Goal: Task Accomplishment & Management: Complete application form

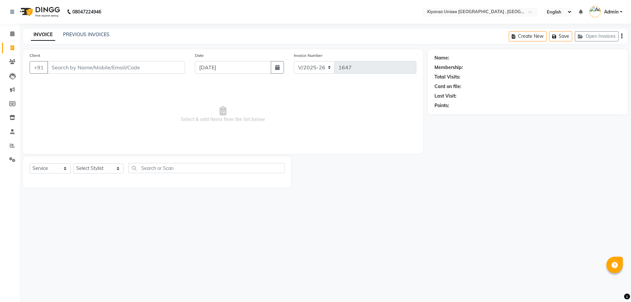
select select "7001"
select select "service"
click at [73, 35] on link "PREVIOUS INVOICES" at bounding box center [86, 35] width 46 height 6
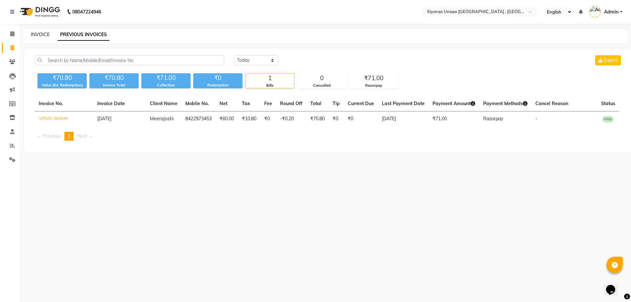
click at [39, 33] on link "INVOICE" at bounding box center [40, 35] width 19 height 6
select select "service"
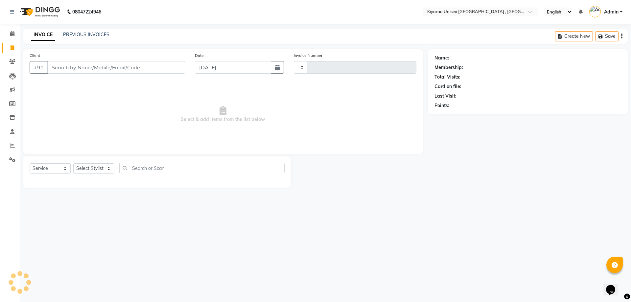
type input "1647"
select select "7001"
click at [51, 70] on input "Client" at bounding box center [116, 67] width 138 height 12
click at [54, 66] on input "Client" at bounding box center [116, 67] width 138 height 12
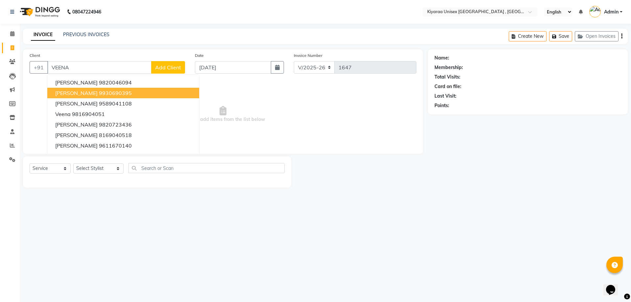
click at [66, 94] on span "Veena Samel" at bounding box center [76, 93] width 42 height 7
type input "9930690395"
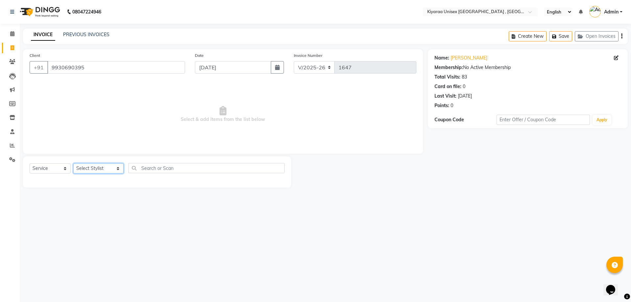
click at [90, 171] on select "Select Stylist AARTI AUJAA [PERSON_NAME] [PERSON_NAME] [PERSON_NAME] [PERSON_NA…" at bounding box center [98, 168] width 50 height 10
select select "57540"
click at [73, 163] on select "Select Stylist AARTI AUJAA [PERSON_NAME] [PERSON_NAME] [PERSON_NAME] [PERSON_NA…" at bounding box center [98, 168] width 50 height 10
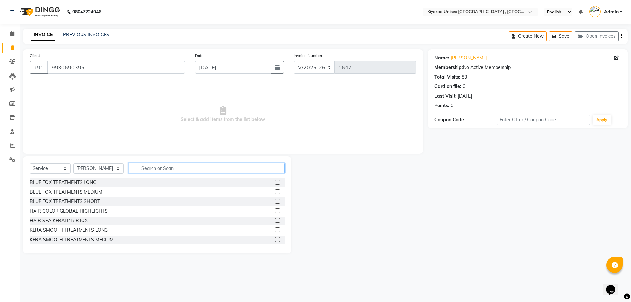
click at [150, 168] on input "text" at bounding box center [207, 168] width 156 height 10
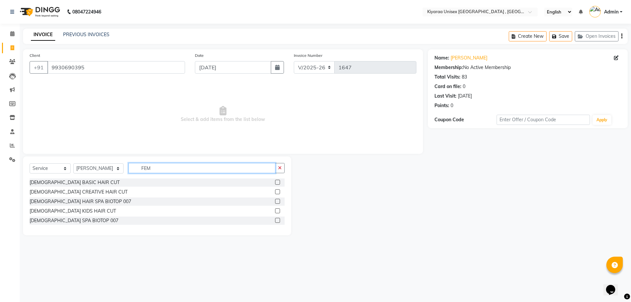
type input "FEM"
click at [277, 183] on label at bounding box center [277, 182] width 5 height 5
click at [277, 183] on input "checkbox" at bounding box center [277, 182] width 4 height 4
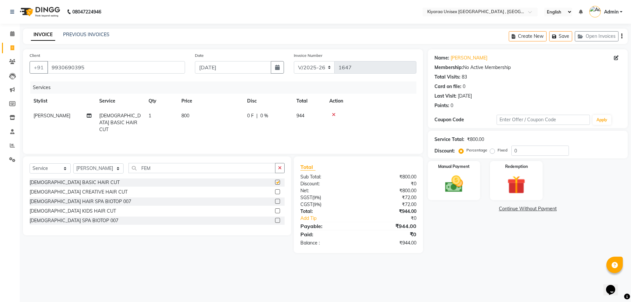
checkbox input "false"
click at [189, 113] on span "800" at bounding box center [185, 116] width 8 height 6
select select "57540"
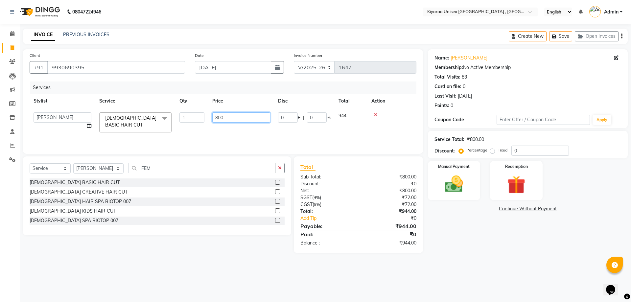
click at [228, 117] on input "800" at bounding box center [241, 117] width 58 height 10
type input "805"
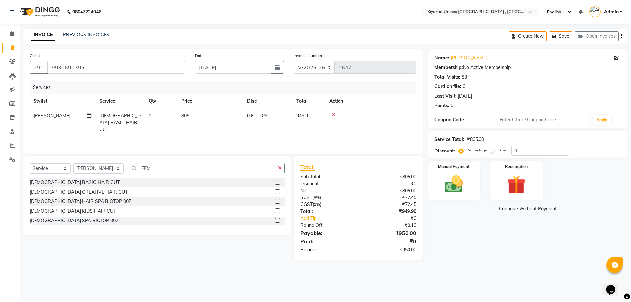
click at [241, 132] on div "Services Stylist Service Qty Price Disc Total Action ASHIF MOHD FEMALE BASIC HA…" at bounding box center [223, 115] width 387 height 66
click at [193, 116] on td "805" at bounding box center [210, 122] width 66 height 29
select select "57540"
click at [277, 191] on label at bounding box center [277, 191] width 5 height 5
click at [277, 191] on input "checkbox" at bounding box center [277, 192] width 4 height 4
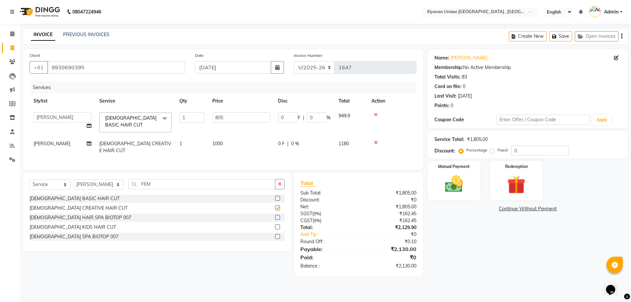
checkbox input "false"
click at [374, 114] on icon at bounding box center [376, 114] width 4 height 5
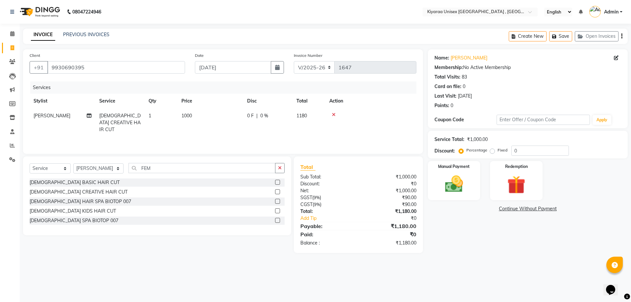
click at [622, 36] on icon "button" at bounding box center [621, 36] width 1 height 0
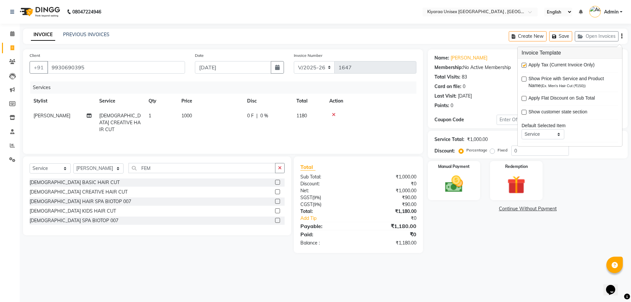
click at [524, 64] on label at bounding box center [524, 65] width 5 height 5
click at [524, 64] on input "checkbox" at bounding box center [524, 65] width 4 height 4
checkbox input "false"
click at [462, 180] on img at bounding box center [454, 184] width 31 height 22
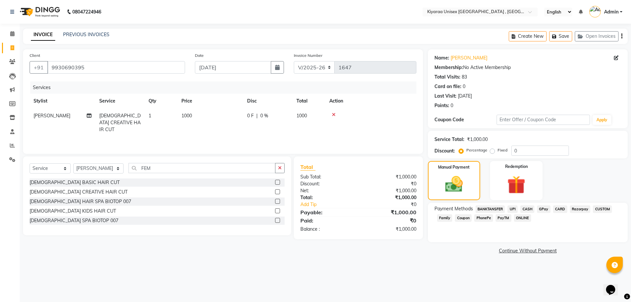
click at [525, 207] on span "CASH" at bounding box center [527, 209] width 14 height 8
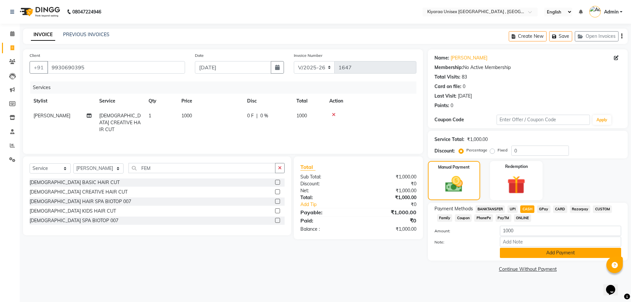
click at [524, 255] on button "Add Payment" at bounding box center [560, 253] width 121 height 10
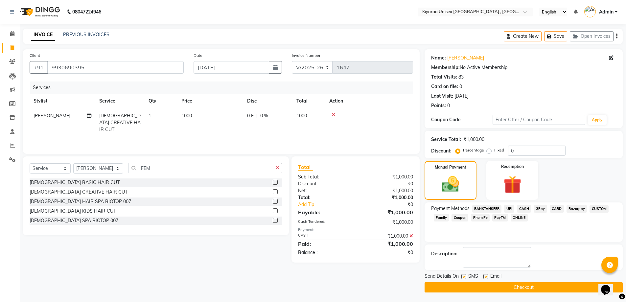
click at [464, 276] on label at bounding box center [463, 276] width 5 height 5
click at [464, 276] on input "checkbox" at bounding box center [463, 277] width 4 height 4
checkbox input "false"
click at [485, 277] on label at bounding box center [486, 276] width 5 height 5
click at [485, 277] on input "checkbox" at bounding box center [486, 277] width 4 height 4
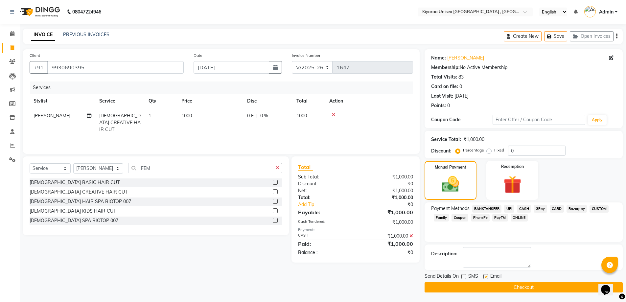
checkbox input "false"
click at [475, 289] on button "Checkout" at bounding box center [524, 287] width 198 height 10
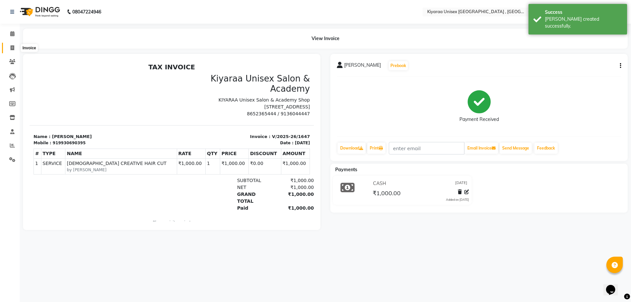
click at [13, 47] on icon at bounding box center [13, 47] width 4 height 5
select select "7001"
select select "service"
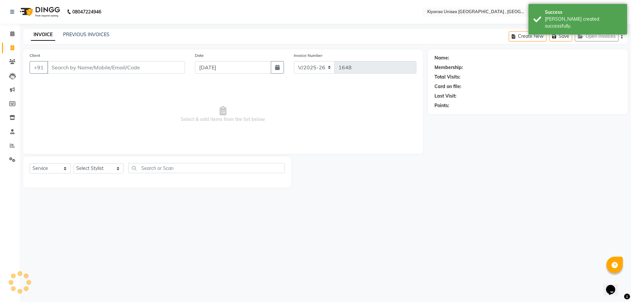
click at [53, 65] on input "Client" at bounding box center [116, 67] width 138 height 12
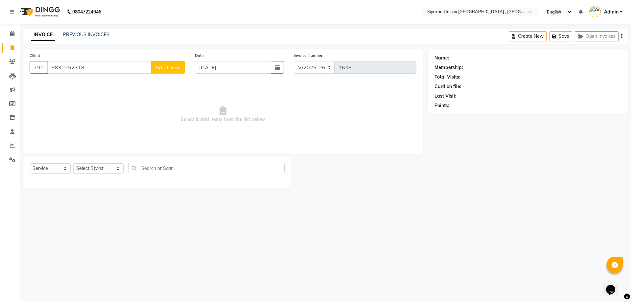
type input "9830252318"
click at [166, 65] on span "Add Client" at bounding box center [168, 67] width 26 height 7
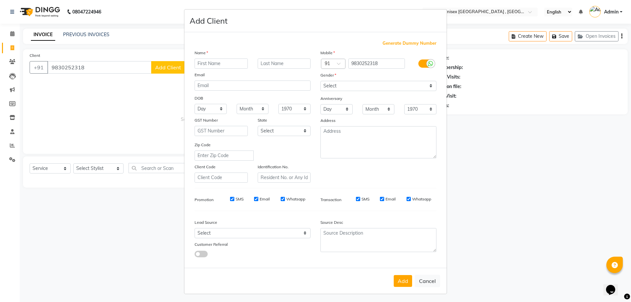
click at [212, 63] on input "text" at bounding box center [221, 64] width 53 height 10
type input "[PERSON_NAME]"
click at [263, 60] on input "text" at bounding box center [284, 64] width 53 height 10
type input "DE"
click at [325, 85] on select "Select Male Female Other Prefer Not To Say" at bounding box center [378, 86] width 116 height 10
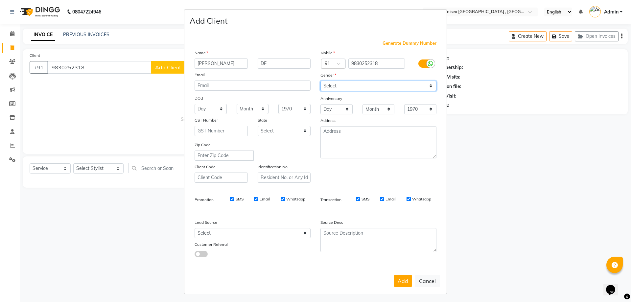
select select "female"
click at [320, 81] on select "Select Male Female Other Prefer Not To Say" at bounding box center [378, 86] width 116 height 10
click at [399, 283] on button "Add" at bounding box center [403, 281] width 18 height 12
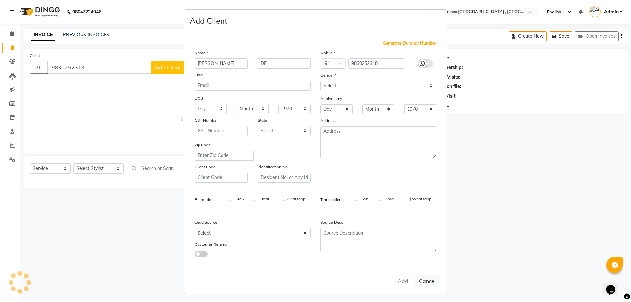
select select
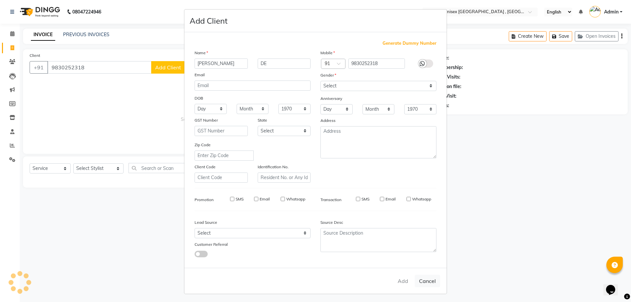
select select
checkbox input "false"
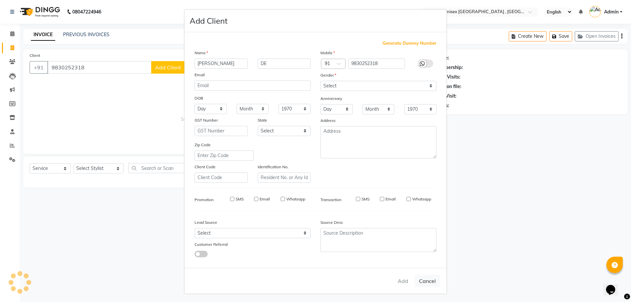
checkbox input "false"
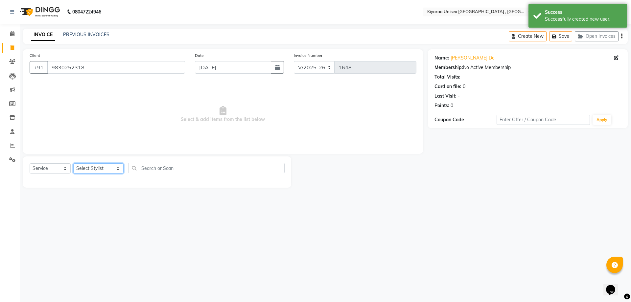
click at [99, 169] on select "Select Stylist AARTI AUJAA [PERSON_NAME] [PERSON_NAME] [PERSON_NAME] [PERSON_NA…" at bounding box center [98, 168] width 50 height 10
select select "57540"
click at [73, 163] on select "Select Stylist AARTI AUJAA [PERSON_NAME] [PERSON_NAME] [PERSON_NAME] [PERSON_NA…" at bounding box center [98, 168] width 50 height 10
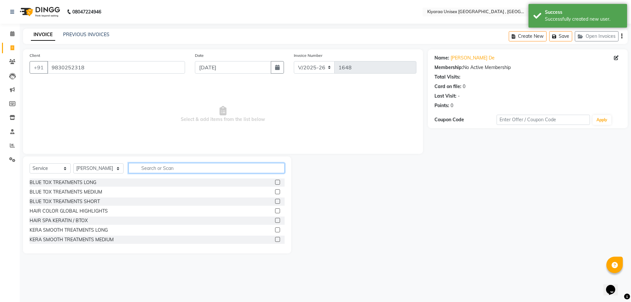
click at [145, 168] on input "text" at bounding box center [207, 168] width 156 height 10
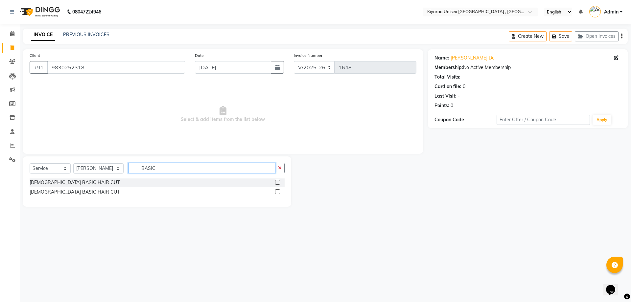
type input "BASIC"
click at [276, 192] on label at bounding box center [277, 191] width 5 height 5
click at [276, 192] on input "checkbox" at bounding box center [277, 192] width 4 height 4
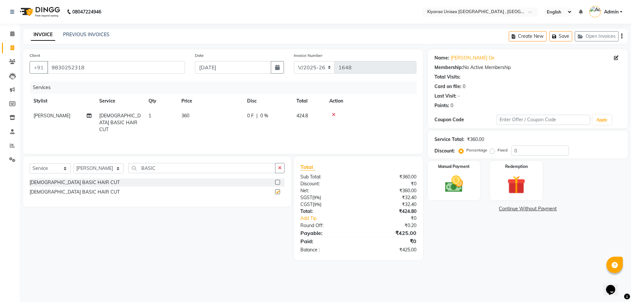
checkbox input "false"
click at [160, 170] on input "BASIC" at bounding box center [202, 168] width 147 height 10
type input "B"
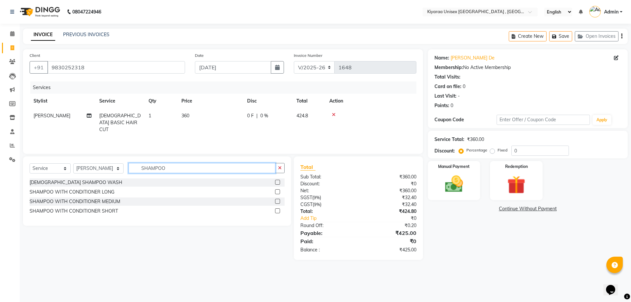
type input "SHAMPOO"
click at [277, 201] on label at bounding box center [277, 201] width 5 height 5
click at [277, 201] on input "checkbox" at bounding box center [277, 202] width 4 height 4
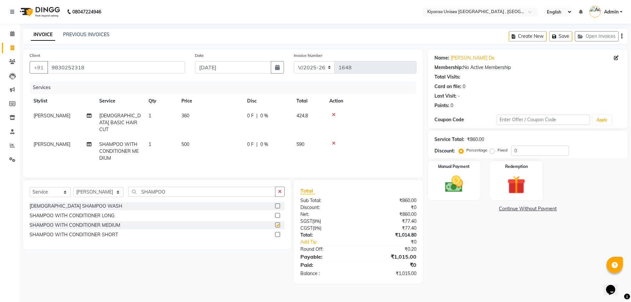
checkbox input "false"
click at [466, 189] on img at bounding box center [454, 184] width 31 height 22
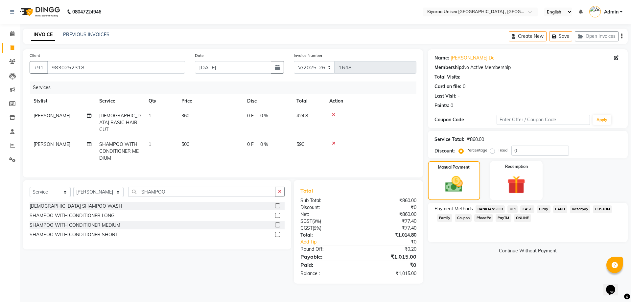
click at [577, 209] on span "Razorpay" at bounding box center [580, 209] width 21 height 8
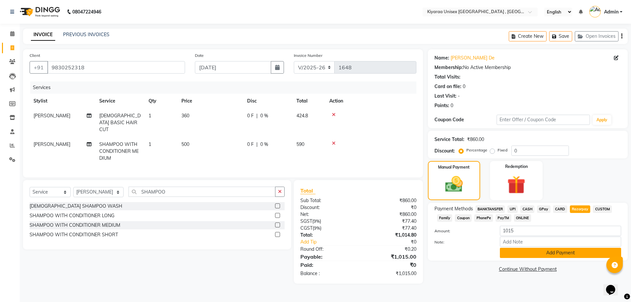
click at [510, 251] on button "Add Payment" at bounding box center [560, 253] width 121 height 10
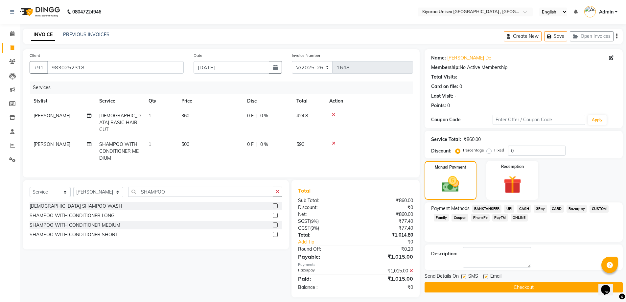
click at [462, 276] on label at bounding box center [463, 276] width 5 height 5
click at [462, 276] on input "checkbox" at bounding box center [463, 277] width 4 height 4
checkbox input "false"
click at [486, 277] on label at bounding box center [486, 276] width 5 height 5
click at [486, 277] on input "checkbox" at bounding box center [486, 277] width 4 height 4
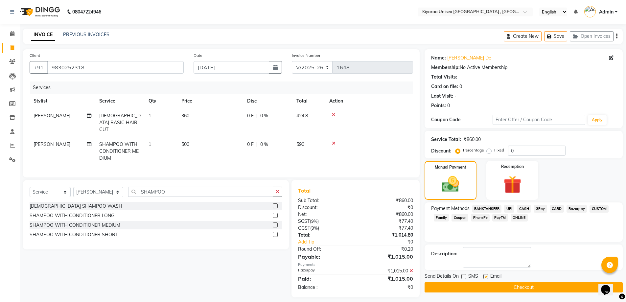
checkbox input "false"
click at [482, 284] on button "Checkout" at bounding box center [524, 287] width 198 height 10
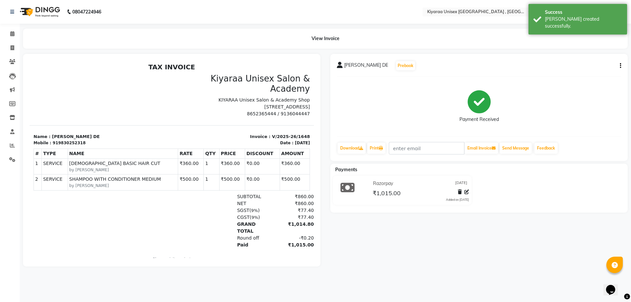
click at [620, 65] on button "button" at bounding box center [619, 65] width 4 height 7
click at [583, 65] on div "Edit Item Staff" at bounding box center [587, 66] width 45 height 8
select select
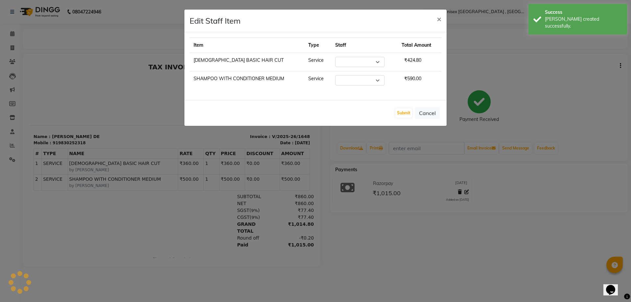
select select "57540"
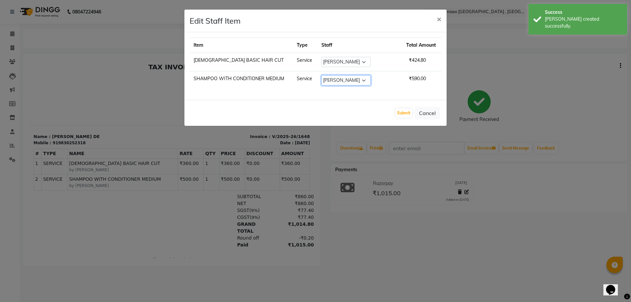
click at [363, 80] on select "Select AARTI AUJAA [PERSON_NAME] [PERSON_NAME] [PERSON_NAME] [PERSON_NAME] TANK…" at bounding box center [345, 80] width 49 height 10
select select "79608"
click at [321, 75] on select "Select AARTI AUJAA [PERSON_NAME] [PERSON_NAME] [PERSON_NAME] [PERSON_NAME] TANK…" at bounding box center [345, 80] width 49 height 10
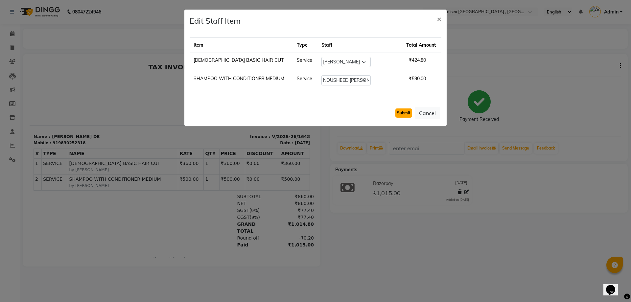
click at [401, 114] on button "Submit" at bounding box center [403, 112] width 17 height 9
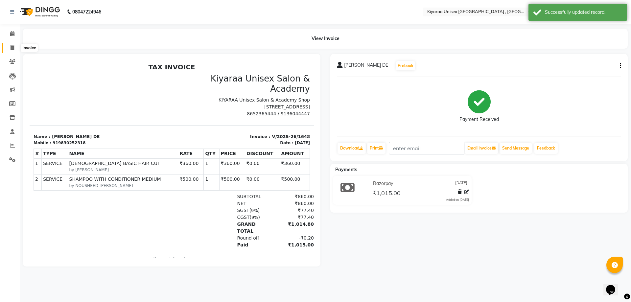
click at [13, 47] on icon at bounding box center [13, 47] width 4 height 5
select select "7001"
select select "service"
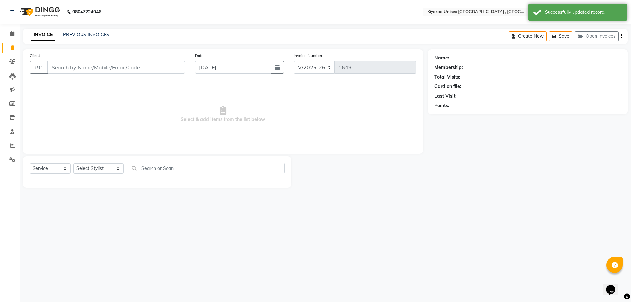
click at [52, 67] on input "Client" at bounding box center [116, 67] width 138 height 12
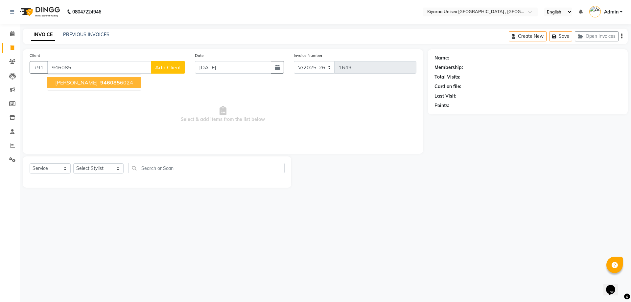
click at [68, 82] on span "UMANG MATHUR" at bounding box center [76, 82] width 42 height 7
type input "9460856024"
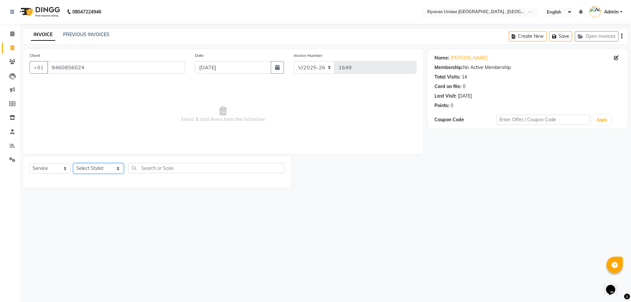
click at [101, 169] on select "Select Stylist AARTI AUJAA [PERSON_NAME] [PERSON_NAME] [PERSON_NAME] [PERSON_NA…" at bounding box center [98, 168] width 50 height 10
select select "57540"
click at [73, 163] on select "Select Stylist AARTI AUJAA [PERSON_NAME] [PERSON_NAME] [PERSON_NAME] [PERSON_NA…" at bounding box center [98, 168] width 50 height 10
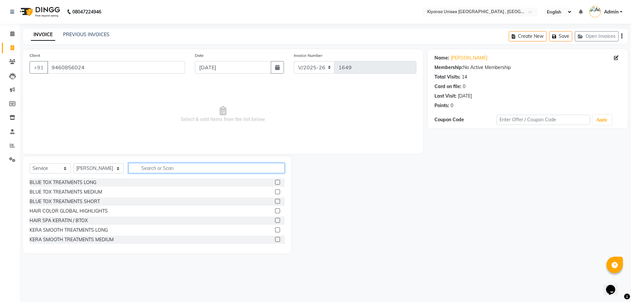
click at [143, 166] on input "text" at bounding box center [207, 168] width 156 height 10
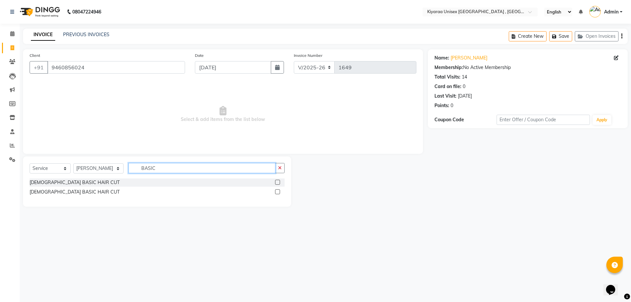
type input "BASIC"
click at [277, 191] on label at bounding box center [277, 191] width 5 height 5
click at [277, 191] on input "checkbox" at bounding box center [277, 192] width 4 height 4
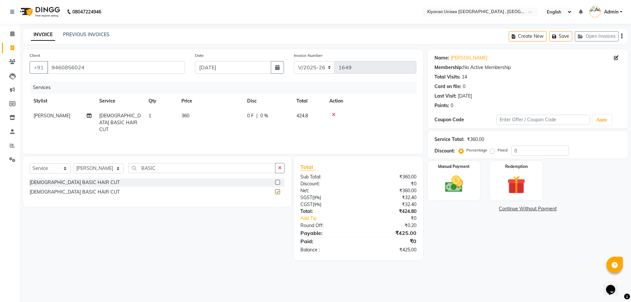
checkbox input "false"
click at [166, 166] on input "BASIC" at bounding box center [202, 168] width 147 height 10
type input "B"
type input "TRIM"
click at [278, 192] on label at bounding box center [277, 191] width 5 height 5
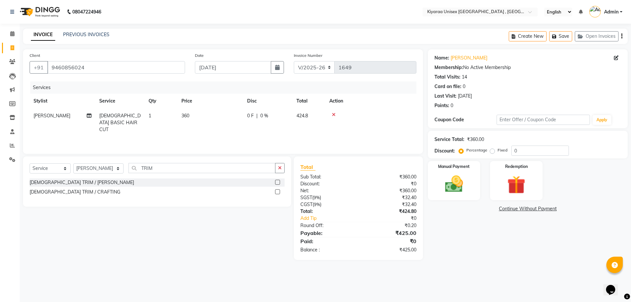
click at [278, 192] on input "checkbox" at bounding box center [277, 192] width 4 height 4
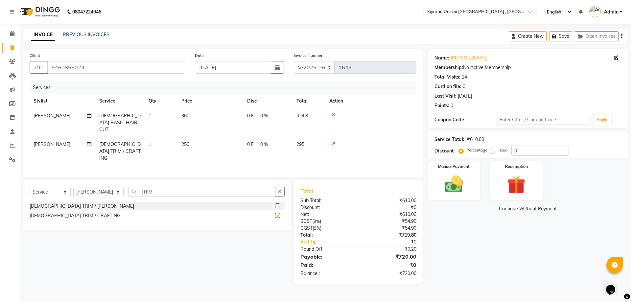
checkbox input "false"
click at [248, 141] on span "0 F" at bounding box center [250, 144] width 7 height 7
select select "57540"
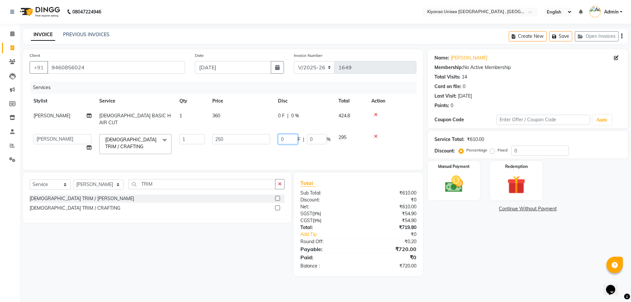
click at [278, 134] on input "0" at bounding box center [288, 139] width 20 height 10
type input "10"
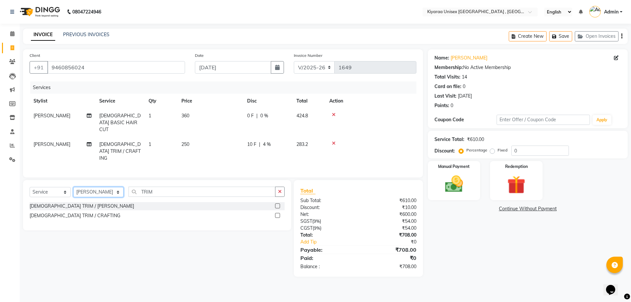
click at [107, 187] on select "Select Stylist AARTI AUJAA [PERSON_NAME] [PERSON_NAME] [PERSON_NAME] [PERSON_NA…" at bounding box center [98, 192] width 50 height 10
select select "57536"
click at [73, 187] on select "Select Stylist AARTI AUJAA [PERSON_NAME] [PERSON_NAME] [PERSON_NAME] [PERSON_NA…" at bounding box center [98, 192] width 50 height 10
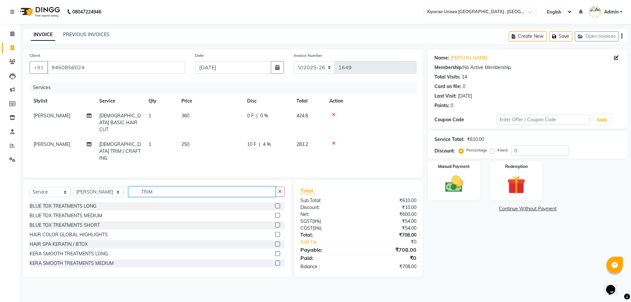
click at [156, 187] on input "TRIM" at bounding box center [202, 192] width 147 height 10
type input "T"
type input "MANI"
click at [275, 232] on label at bounding box center [277, 234] width 5 height 5
click at [275, 233] on input "checkbox" at bounding box center [277, 235] width 4 height 4
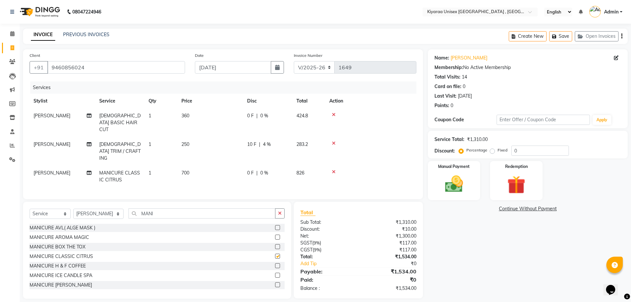
checkbox input "false"
click at [622, 36] on icon "button" at bounding box center [621, 36] width 1 height 0
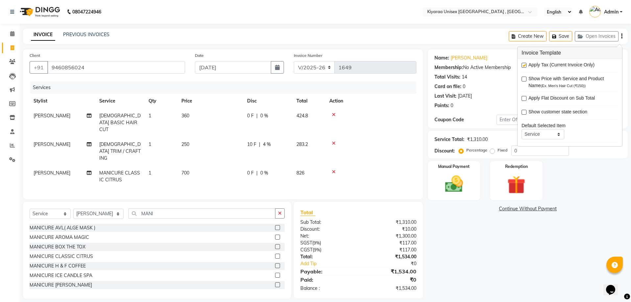
click at [525, 65] on label at bounding box center [524, 65] width 5 height 5
click at [525, 65] on input "checkbox" at bounding box center [524, 65] width 4 height 4
checkbox input "false"
click at [184, 170] on span "700" at bounding box center [185, 173] width 8 height 6
select select "57536"
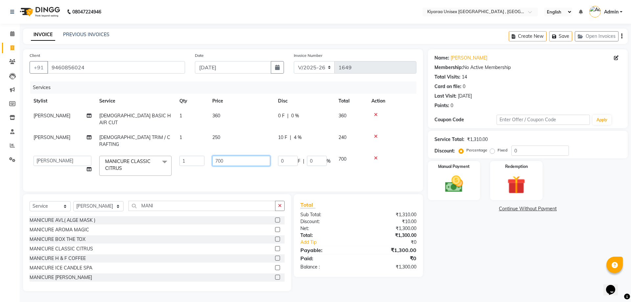
click at [219, 156] on input "700" at bounding box center [241, 161] width 58 height 10
type input "800"
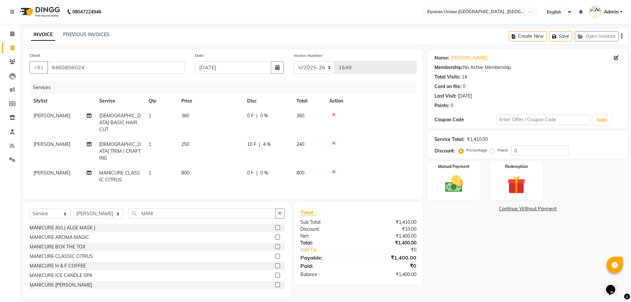
click at [219, 166] on td "800" at bounding box center [210, 177] width 66 height 22
select select "57536"
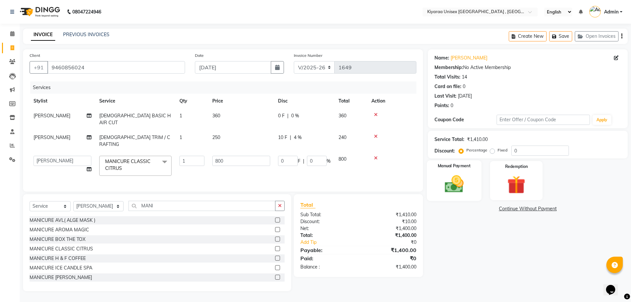
click at [468, 174] on img at bounding box center [454, 184] width 31 height 22
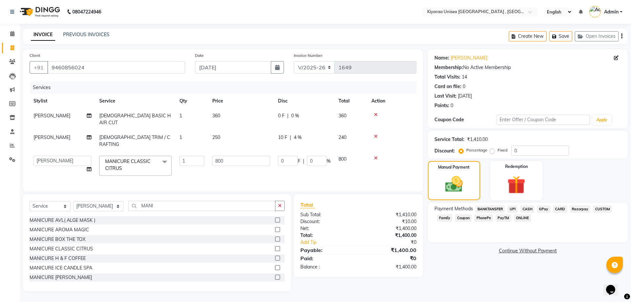
click at [583, 211] on span "Razorpay" at bounding box center [580, 209] width 21 height 8
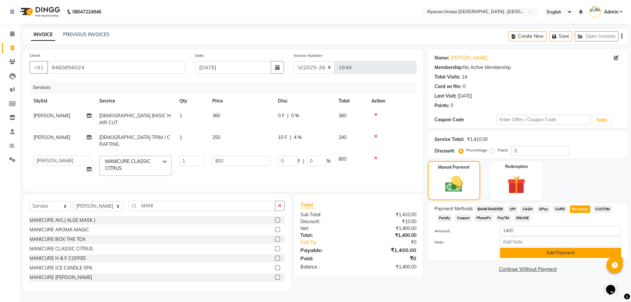
click at [507, 252] on button "Add Payment" at bounding box center [560, 253] width 121 height 10
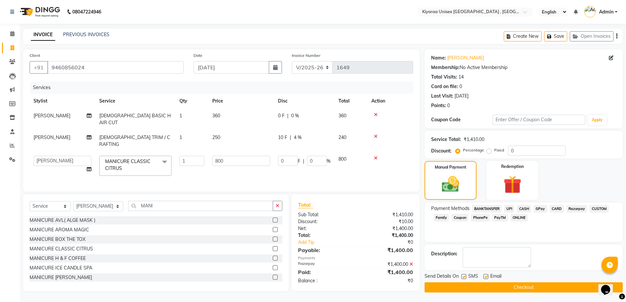
click at [462, 276] on label at bounding box center [463, 276] width 5 height 5
click at [462, 276] on input "checkbox" at bounding box center [463, 277] width 4 height 4
checkbox input "false"
click at [484, 276] on label at bounding box center [486, 276] width 5 height 5
click at [484, 276] on input "checkbox" at bounding box center [486, 277] width 4 height 4
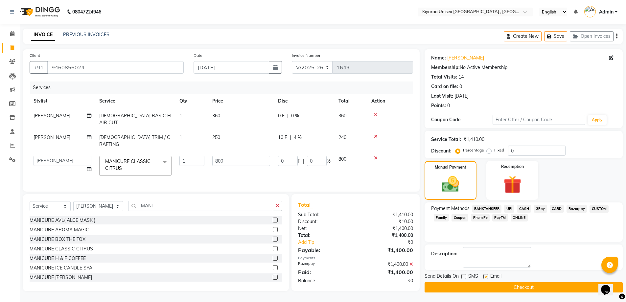
checkbox input "false"
click at [473, 285] on button "Checkout" at bounding box center [524, 287] width 198 height 10
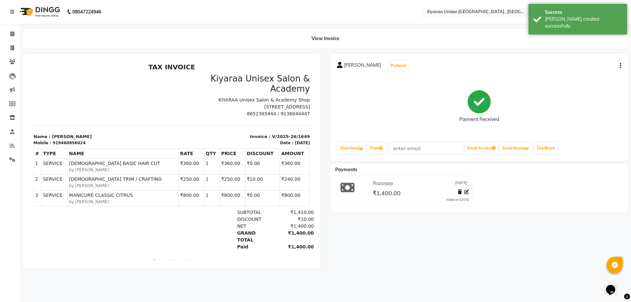
click at [620, 66] on icon "button" at bounding box center [620, 66] width 1 height 0
click at [578, 65] on div "Edit Item Staff" at bounding box center [587, 66] width 45 height 8
select select "57540"
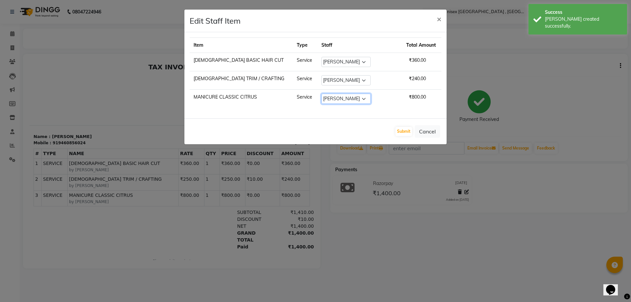
click at [345, 99] on select "Select AARTI AUJAA [PERSON_NAME] [PERSON_NAME] [PERSON_NAME] [PERSON_NAME] TANK…" at bounding box center [345, 99] width 49 height 10
select select "89751"
click at [321, 94] on select "Select AARTI AUJAA [PERSON_NAME] [PERSON_NAME] [PERSON_NAME] [PERSON_NAME] TANK…" at bounding box center [345, 99] width 49 height 10
click at [405, 130] on button "Submit" at bounding box center [403, 131] width 17 height 9
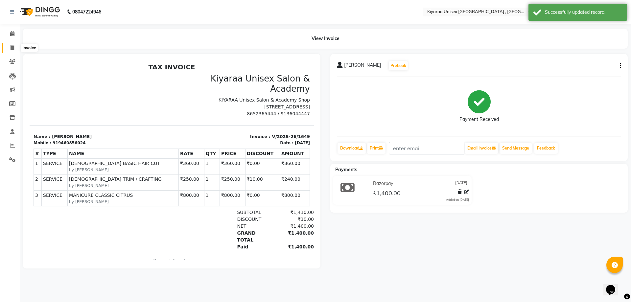
click at [12, 47] on icon at bounding box center [13, 47] width 4 height 5
select select "7001"
select select "service"
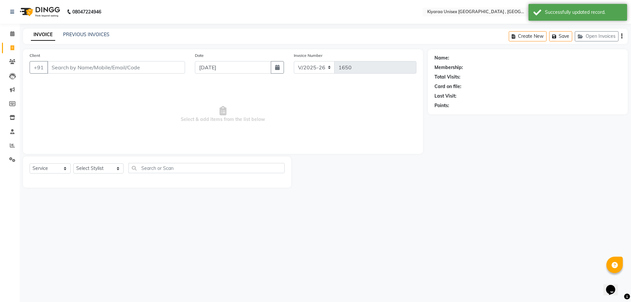
click at [58, 68] on input "Client" at bounding box center [116, 67] width 138 height 12
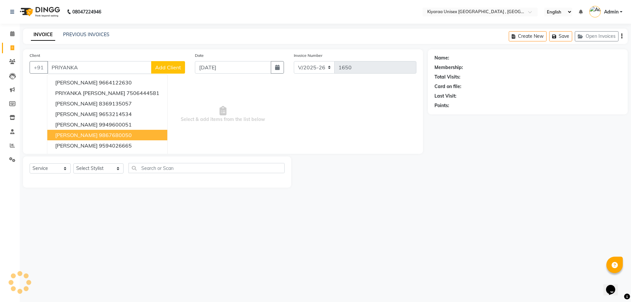
click at [77, 137] on span "PRIYANKA AGARWAL" at bounding box center [76, 135] width 42 height 7
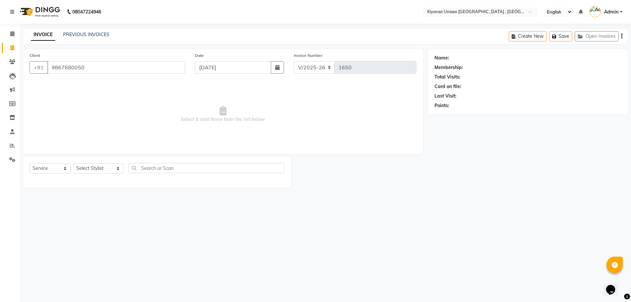
type input "9867680050"
click at [93, 169] on select "Select Stylist AARTI AUJAA [PERSON_NAME] [PERSON_NAME] [PERSON_NAME] [PERSON_NA…" at bounding box center [98, 168] width 50 height 10
select select "79608"
click at [73, 163] on select "Select Stylist AARTI AUJAA [PERSON_NAME] [PERSON_NAME] [PERSON_NAME] [PERSON_NA…" at bounding box center [98, 168] width 50 height 10
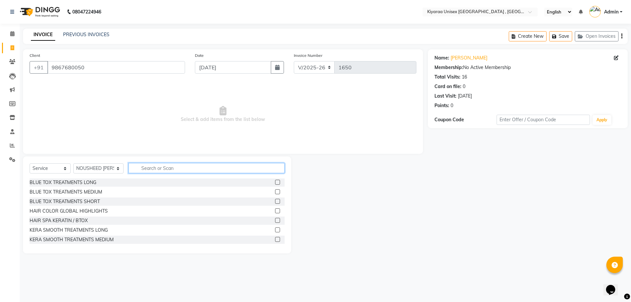
click at [146, 167] on input "text" at bounding box center [207, 168] width 156 height 10
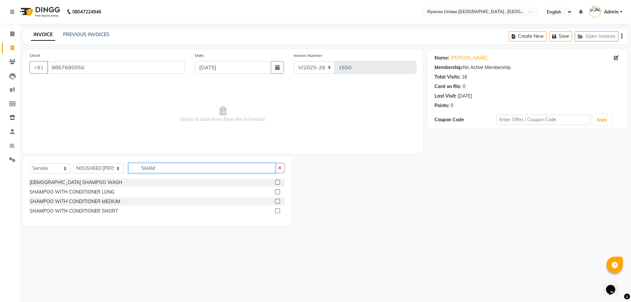
type input "SHAM"
click at [277, 201] on label at bounding box center [277, 201] width 5 height 5
click at [277, 201] on input "checkbox" at bounding box center [277, 202] width 4 height 4
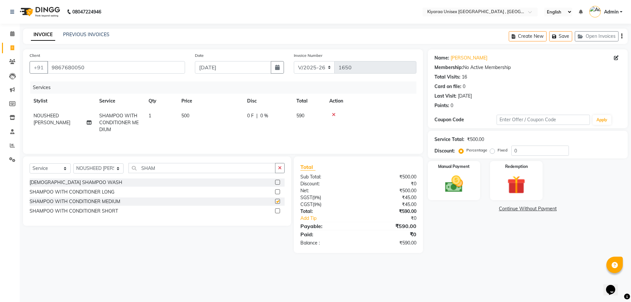
checkbox input "false"
click at [448, 179] on img at bounding box center [454, 184] width 31 height 22
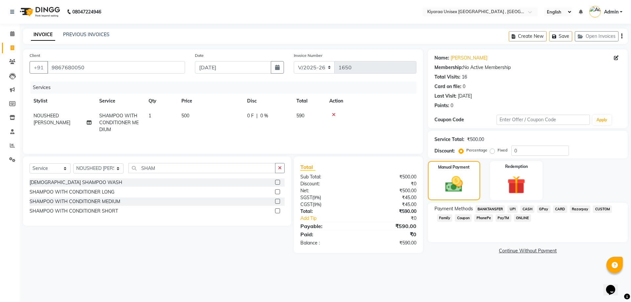
click at [581, 208] on span "Razorpay" at bounding box center [580, 209] width 21 height 8
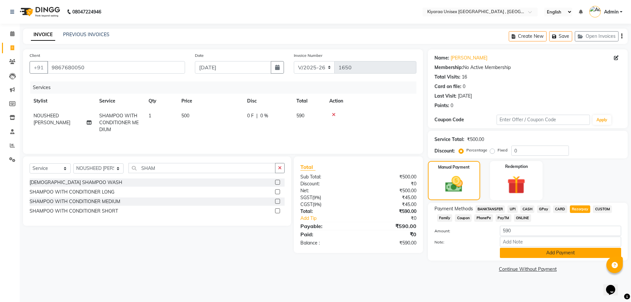
click at [507, 252] on button "Add Payment" at bounding box center [560, 253] width 121 height 10
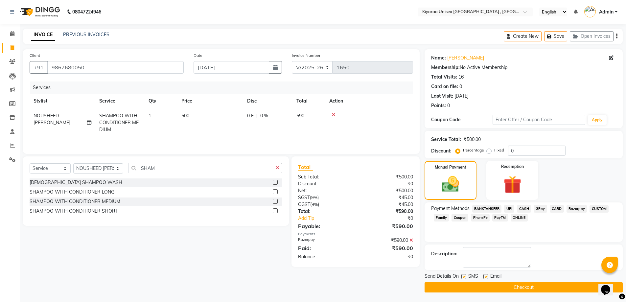
click at [465, 275] on label at bounding box center [463, 276] width 5 height 5
click at [465, 275] on input "checkbox" at bounding box center [463, 277] width 4 height 4
checkbox input "false"
click at [485, 275] on label at bounding box center [486, 276] width 5 height 5
click at [485, 275] on input "checkbox" at bounding box center [486, 277] width 4 height 4
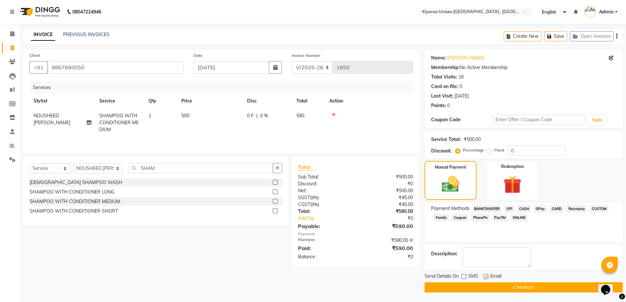
checkbox input "false"
click at [481, 283] on button "Checkout" at bounding box center [524, 287] width 198 height 10
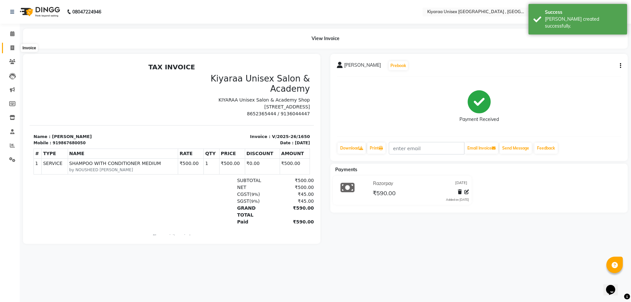
click at [12, 47] on icon at bounding box center [13, 47] width 4 height 5
select select "service"
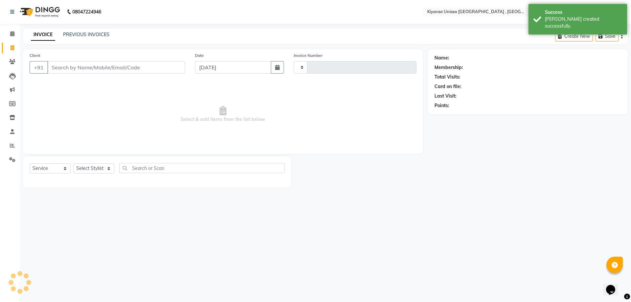
type input "1651"
select select "7001"
click at [72, 32] on link "PREVIOUS INVOICES" at bounding box center [86, 35] width 46 height 6
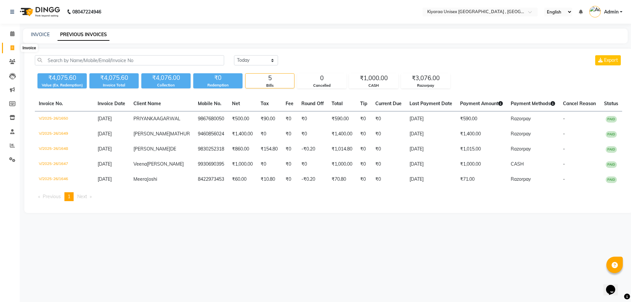
click at [11, 48] on icon at bounding box center [13, 47] width 4 height 5
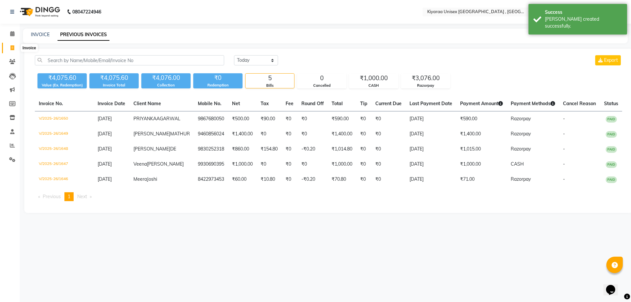
select select "7001"
select select "service"
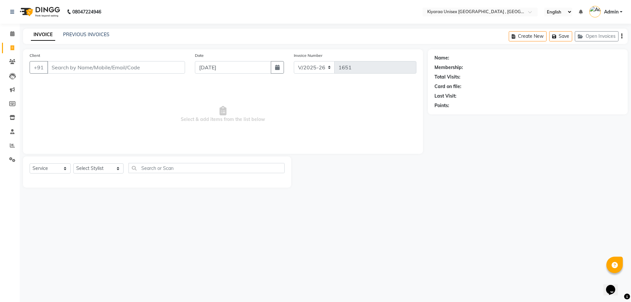
click at [53, 66] on input "Client" at bounding box center [116, 67] width 138 height 12
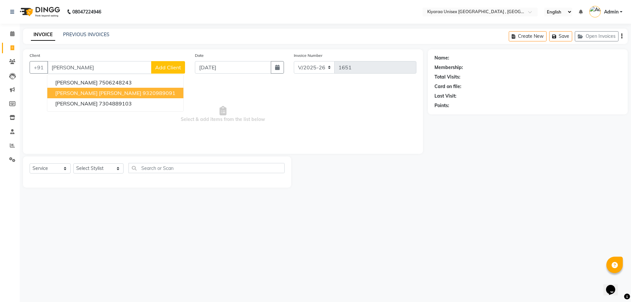
click at [71, 93] on span "ANKIT SHAH RAHEJA" at bounding box center [98, 93] width 86 height 7
type input "9320989091"
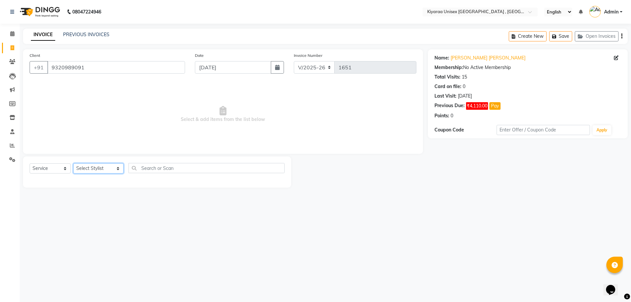
click at [98, 171] on select "Select Stylist AARTI AUJAA [PERSON_NAME] [PERSON_NAME] [PERSON_NAME] [PERSON_NA…" at bounding box center [98, 168] width 50 height 10
select select "79608"
click at [73, 163] on select "Select Stylist AARTI AUJAA [PERSON_NAME] [PERSON_NAME] [PERSON_NAME] [PERSON_NA…" at bounding box center [98, 168] width 50 height 10
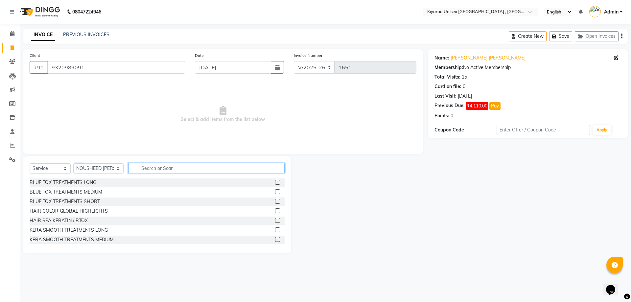
click at [139, 164] on input "text" at bounding box center [207, 168] width 156 height 10
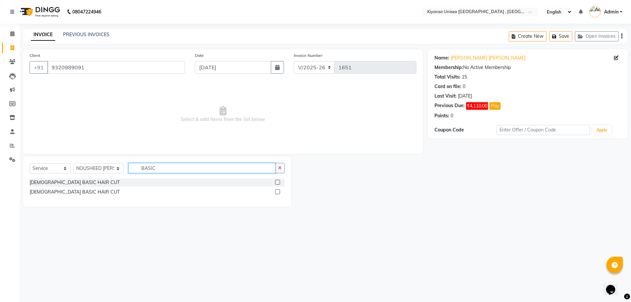
type input "BASIC"
click at [275, 191] on div "[DEMOGRAPHIC_DATA] BASIC HAIR CUT" at bounding box center [157, 192] width 255 height 8
click at [276, 191] on label at bounding box center [277, 191] width 5 height 5
click at [276, 191] on input "checkbox" at bounding box center [277, 192] width 4 height 4
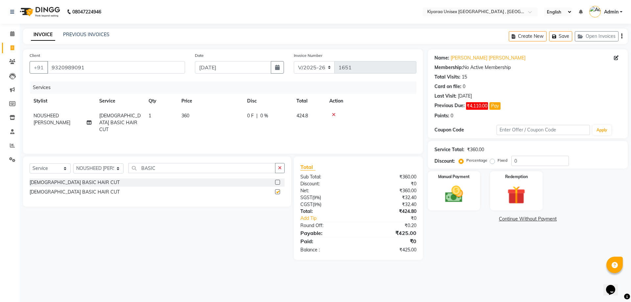
checkbox input "false"
click at [621, 36] on icon "button" at bounding box center [621, 36] width 1 height 0
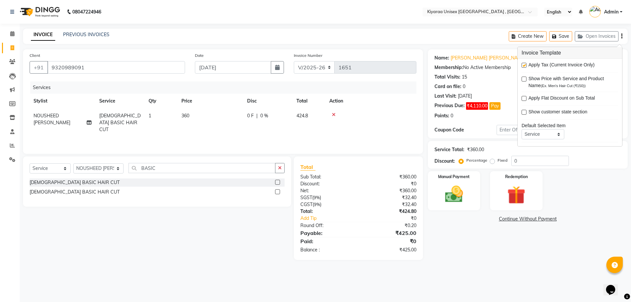
click at [524, 65] on label at bounding box center [524, 65] width 5 height 5
click at [524, 65] on input "checkbox" at bounding box center [524, 65] width 4 height 4
checkbox input "false"
click at [458, 187] on img at bounding box center [454, 194] width 31 height 22
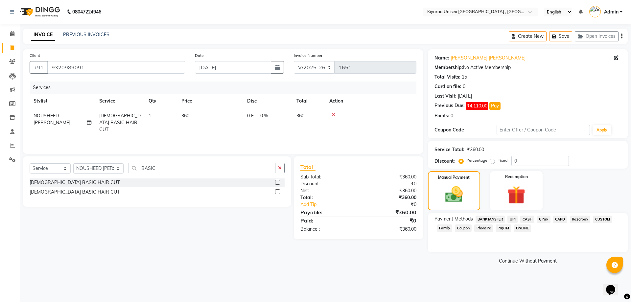
click at [525, 220] on span "CASH" at bounding box center [527, 220] width 14 height 8
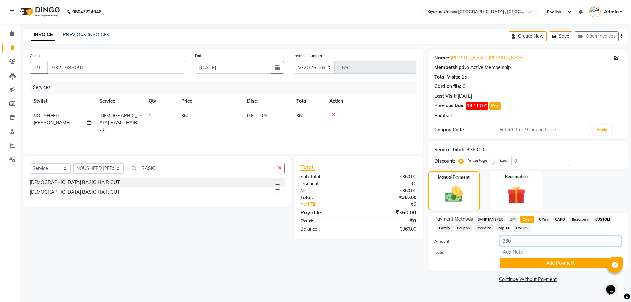
click at [508, 240] on input "360" at bounding box center [560, 241] width 121 height 10
type input "000"
click at [509, 261] on button "Add Payment" at bounding box center [560, 263] width 121 height 10
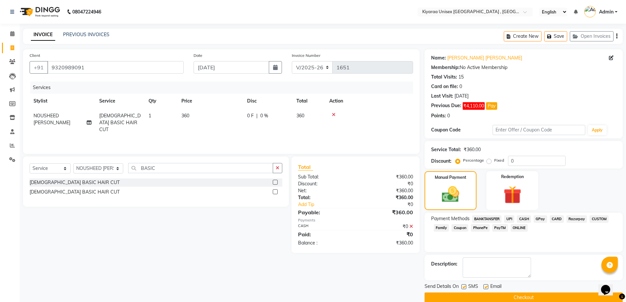
click at [463, 287] on label at bounding box center [463, 286] width 5 height 5
click at [463, 287] on input "checkbox" at bounding box center [463, 287] width 4 height 4
checkbox input "false"
click at [486, 287] on label at bounding box center [486, 286] width 5 height 5
click at [486, 287] on input "checkbox" at bounding box center [486, 287] width 4 height 4
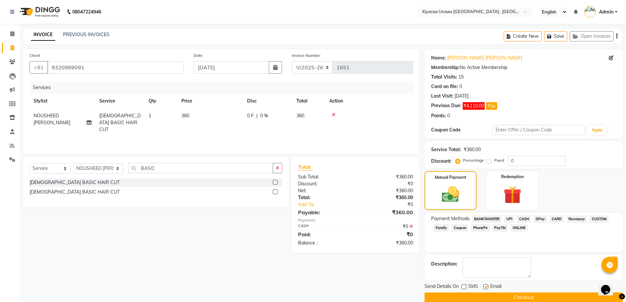
checkbox input "false"
click at [482, 295] on button "Checkout" at bounding box center [524, 298] width 198 height 10
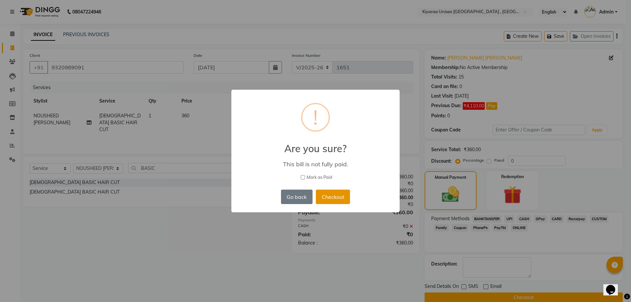
click at [339, 194] on button "Checkout" at bounding box center [333, 197] width 34 height 14
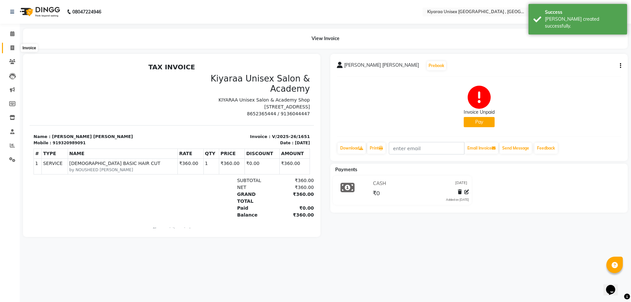
click at [11, 46] on icon at bounding box center [13, 47] width 4 height 5
select select "7001"
select select "service"
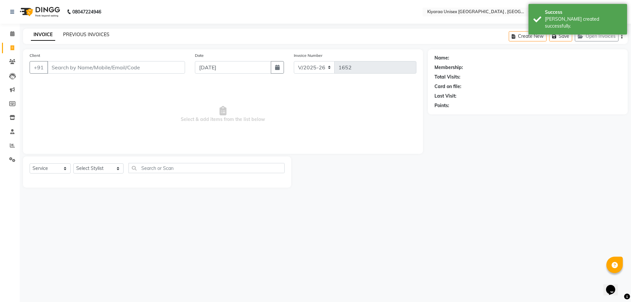
click at [84, 34] on link "PREVIOUS INVOICES" at bounding box center [86, 35] width 46 height 6
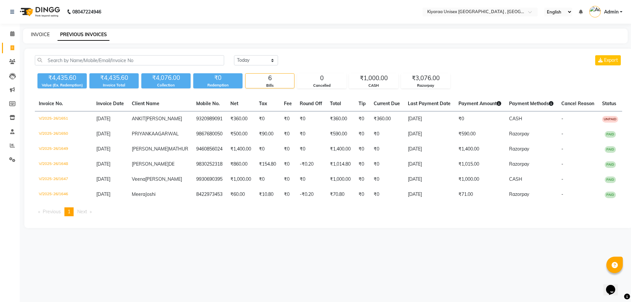
click at [38, 35] on link "INVOICE" at bounding box center [40, 35] width 19 height 6
select select "service"
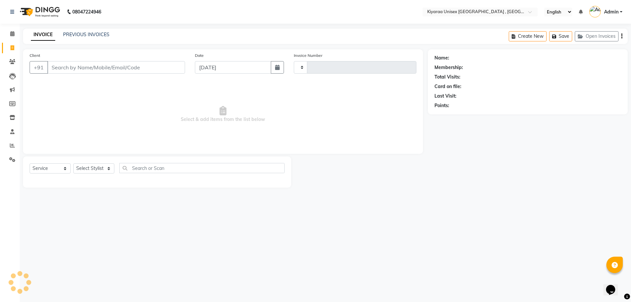
type input "1652"
select select "7001"
click at [12, 159] on icon at bounding box center [12, 159] width 6 height 5
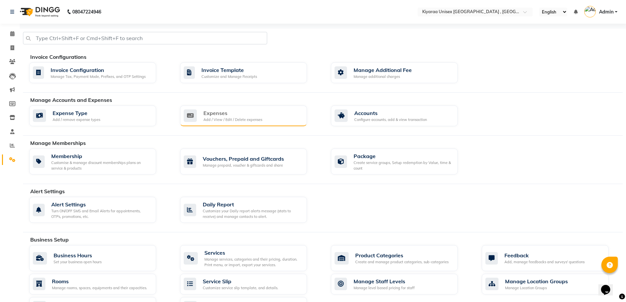
click at [225, 114] on div "Expenses" at bounding box center [232, 113] width 59 height 8
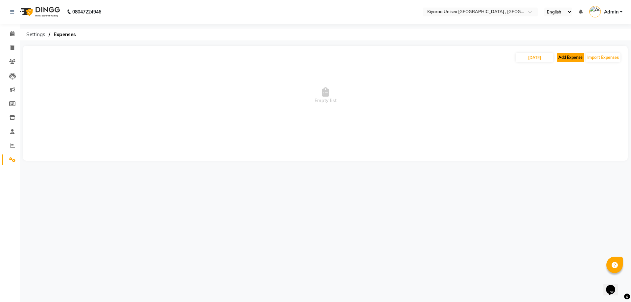
click at [564, 57] on button "Add Expense" at bounding box center [571, 57] width 28 height 9
select select "1"
select select "6061"
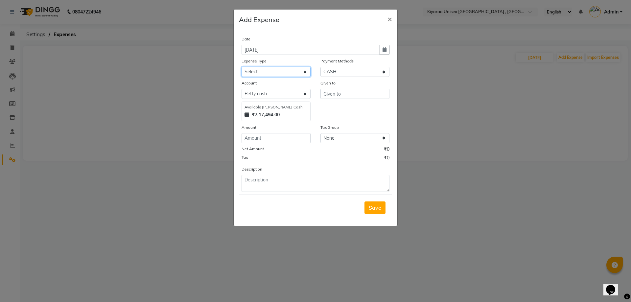
click at [265, 71] on select "Select Advance Salary Bank charges Car maintenance Cash transfer to bank Cash t…" at bounding box center [276, 72] width 69 height 10
select select "17491"
click at [242, 67] on select "Select Advance Salary Bank charges Car maintenance Cash transfer to bank Cash t…" at bounding box center [276, 72] width 69 height 10
click at [339, 75] on select "Select BANKTANSFER UPI CASH GPay CARD Razorpay CUSTOM Family Gift Card Coupon P…" at bounding box center [354, 72] width 69 height 10
select select "3"
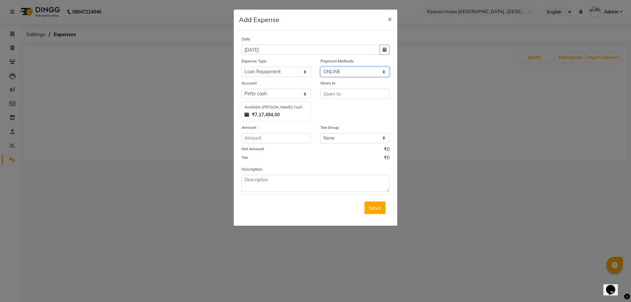
click at [320, 67] on select "Select BANKTANSFER UPI CASH GPay CARD Razorpay CUSTOM Family Gift Card Coupon P…" at bounding box center [354, 72] width 69 height 10
select select "6062"
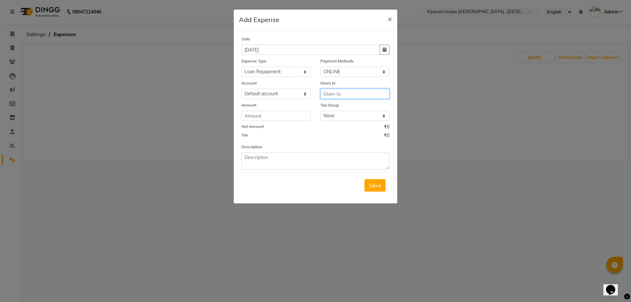
click at [332, 93] on input "text" at bounding box center [354, 94] width 69 height 10
click at [338, 109] on ngb-highlight "FA LGUNI PARMAR" at bounding box center [352, 108] width 46 height 7
type input "[PERSON_NAME]"
click at [273, 115] on input "number" at bounding box center [276, 116] width 69 height 10
type input "1931"
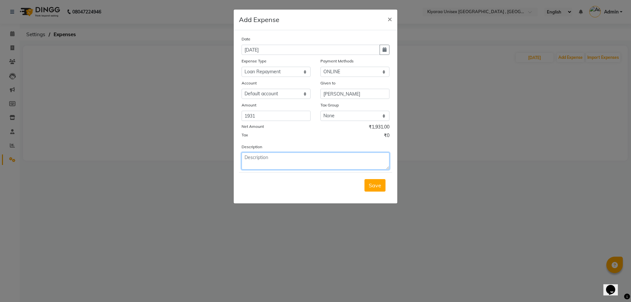
click at [261, 159] on textarea at bounding box center [316, 161] width 148 height 17
type textarea "PAYTM LOAN EMI"
click at [369, 187] on span "Save" at bounding box center [375, 185] width 12 height 7
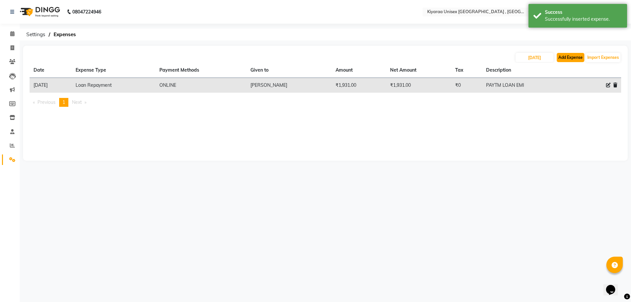
click at [565, 56] on button "Add Expense" at bounding box center [571, 57] width 28 height 9
select select "1"
select select "6061"
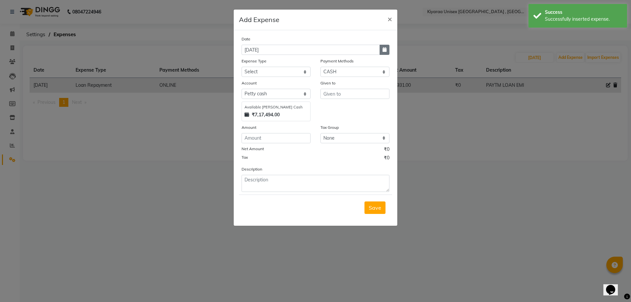
click at [384, 49] on icon "button" at bounding box center [385, 49] width 4 height 5
select select "9"
select select "2025"
click at [299, 35] on div "Date 03-09-2025 Jan Feb Mar Apr May Jun Jul Aug Sep 2015 2016 2017 2018 2019 20…" at bounding box center [316, 128] width 164 height 196
click at [262, 71] on select "Select Advance Salary Bank charges Car maintenance Cash transfer to bank Cash t…" at bounding box center [276, 72] width 69 height 10
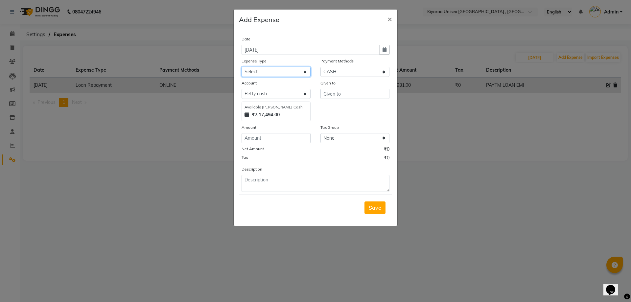
select select "17493"
click at [242, 67] on select "Select Advance Salary Bank charges Car maintenance Cash transfer to bank Cash t…" at bounding box center [276, 72] width 69 height 10
click at [327, 91] on input "text" at bounding box center [354, 94] width 69 height 10
type input "RAVI"
click at [267, 140] on input "number" at bounding box center [276, 138] width 69 height 10
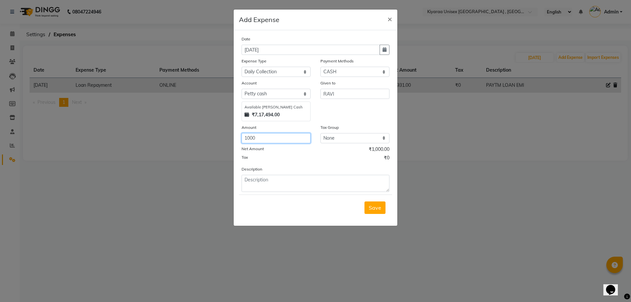
type input "1000"
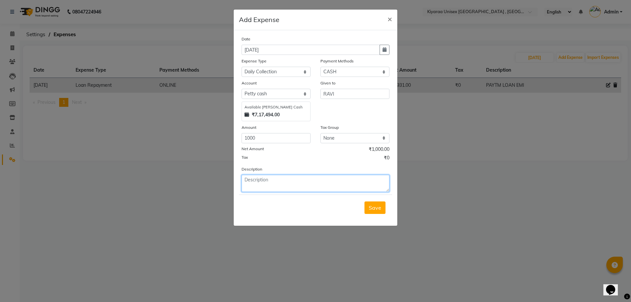
click at [245, 181] on textarea at bounding box center [316, 183] width 148 height 17
type textarea "DAILY COLLECTION"
click at [373, 207] on span "Save" at bounding box center [375, 207] width 12 height 7
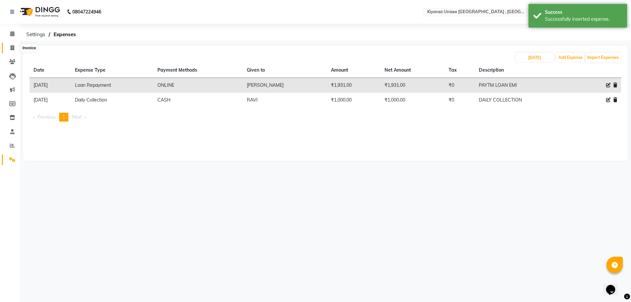
click at [13, 46] on icon at bounding box center [13, 47] width 4 height 5
select select "service"
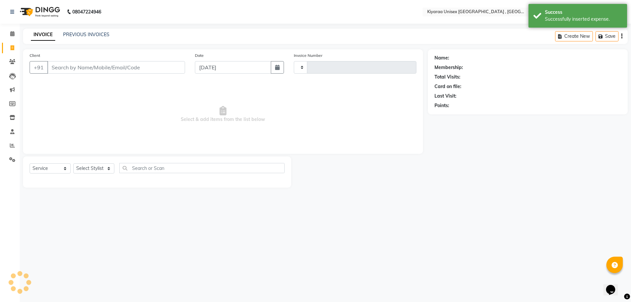
type input "1652"
select select "7001"
click at [78, 34] on link "PREVIOUS INVOICES" at bounding box center [86, 35] width 46 height 6
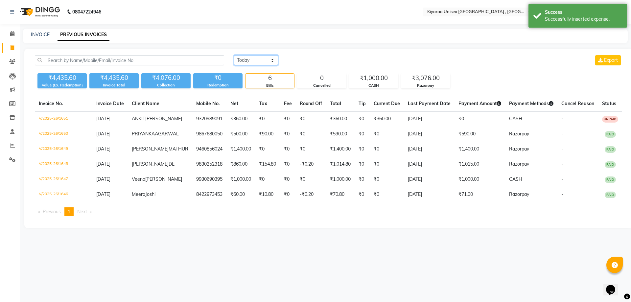
click at [260, 58] on select "Today Yesterday Custom Range" at bounding box center [256, 60] width 44 height 10
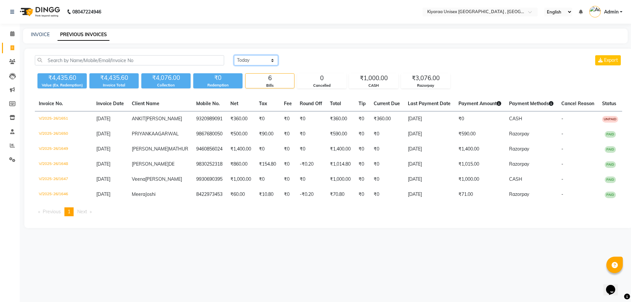
select select "range"
click at [234, 55] on select "Today Yesterday Custom Range" at bounding box center [256, 60] width 44 height 10
click at [292, 62] on input "[DATE]" at bounding box center [310, 60] width 46 height 9
select select "9"
select select "2025"
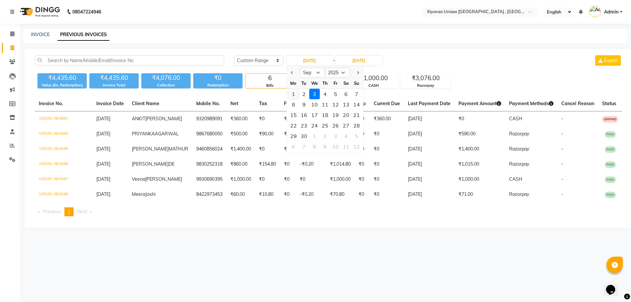
click at [291, 94] on div "1" at bounding box center [293, 94] width 11 height 11
type input "01-09-2025"
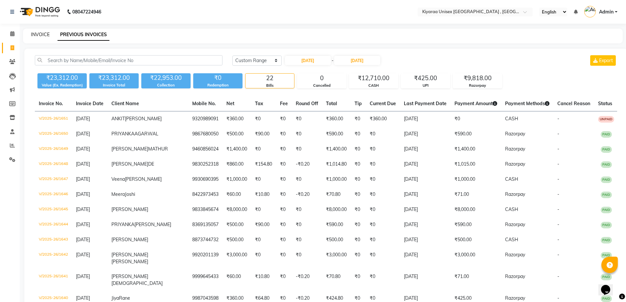
click at [43, 34] on link "INVOICE" at bounding box center [40, 35] width 19 height 6
select select "service"
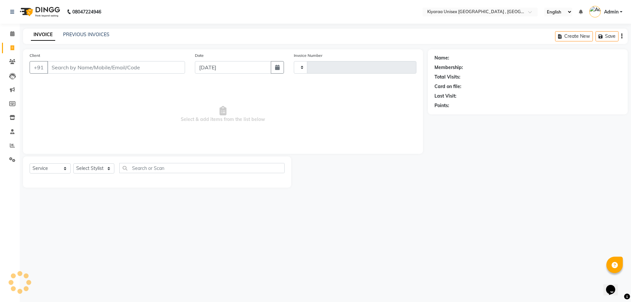
type input "1652"
select select "7001"
click at [52, 70] on input "Client" at bounding box center [116, 67] width 138 height 12
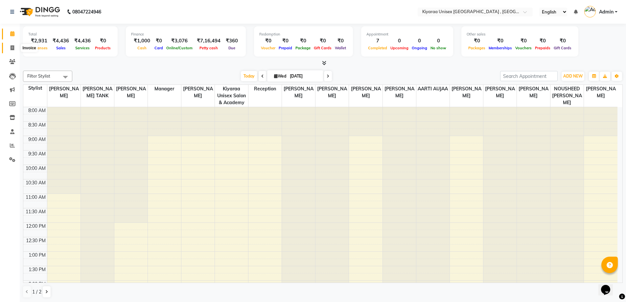
drag, startPoint x: 12, startPoint y: 45, endPoint x: 30, endPoint y: 47, distance: 18.8
click at [11, 45] on icon at bounding box center [13, 47] width 4 height 5
select select "service"
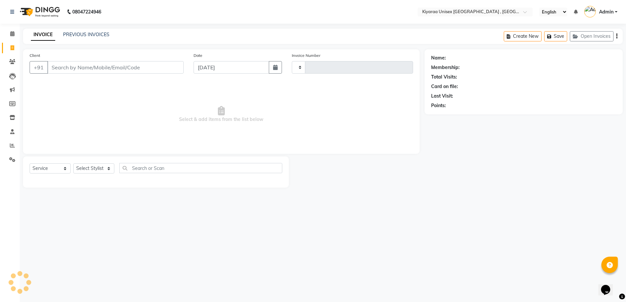
type input "1652"
select select "7001"
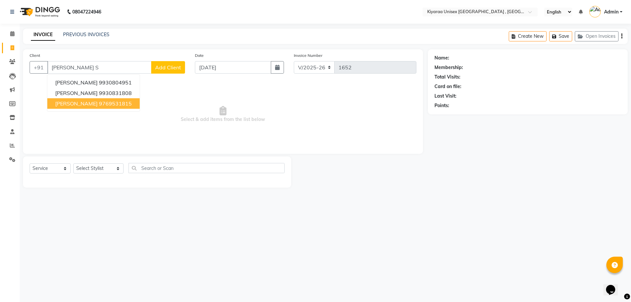
click at [75, 103] on span "[PERSON_NAME]" at bounding box center [76, 103] width 42 height 7
type input "9769531815"
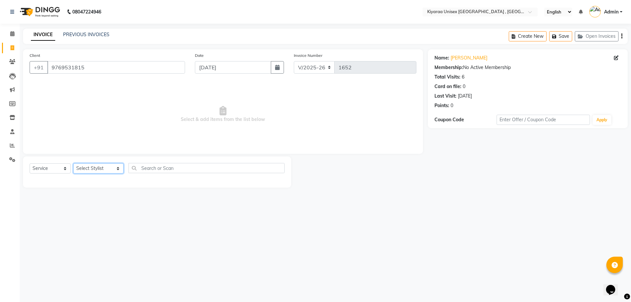
click at [93, 170] on select "Select Stylist AARTI AUJAA [PERSON_NAME] [PERSON_NAME] [PERSON_NAME] [PERSON_NA…" at bounding box center [98, 168] width 50 height 10
select select "89751"
click at [73, 163] on select "Select Stylist AARTI AUJAA [PERSON_NAME] [PERSON_NAME] [PERSON_NAME] [PERSON_NA…" at bounding box center [98, 168] width 50 height 10
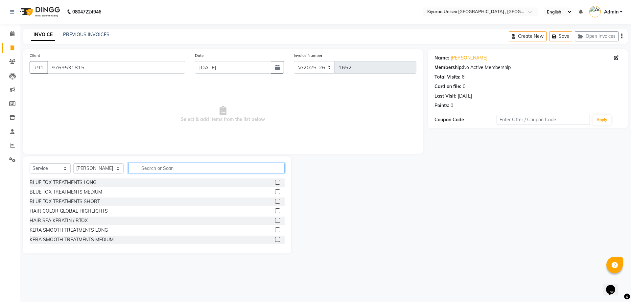
click at [141, 164] on input "text" at bounding box center [207, 168] width 156 height 10
type input "THRE"
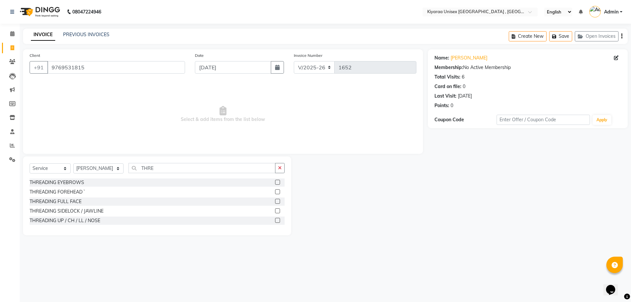
click at [277, 181] on label at bounding box center [277, 182] width 5 height 5
click at [277, 181] on input "checkbox" at bounding box center [277, 182] width 4 height 4
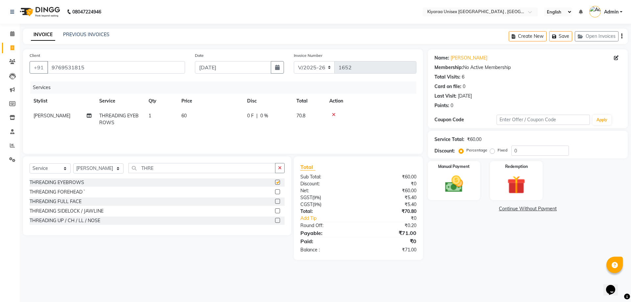
checkbox input "false"
click at [277, 220] on label at bounding box center [277, 220] width 5 height 5
click at [277, 220] on input "checkbox" at bounding box center [277, 221] width 4 height 4
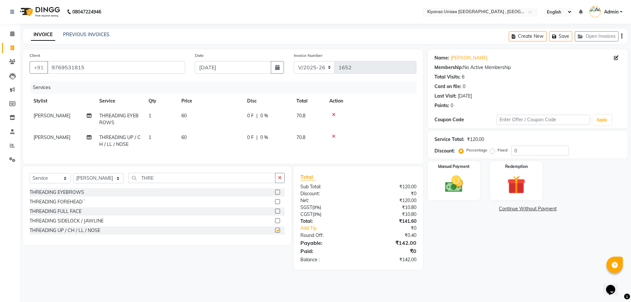
checkbox input "false"
click at [161, 134] on td "1" at bounding box center [161, 141] width 33 height 22
select select "89751"
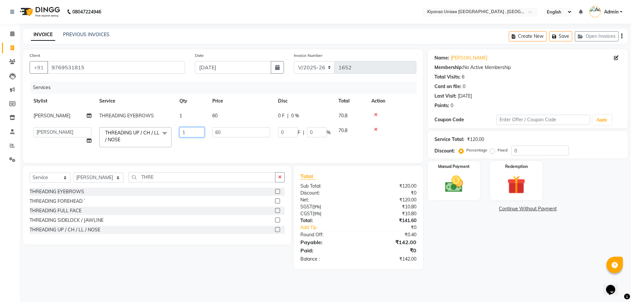
click at [191, 134] on input "1" at bounding box center [191, 132] width 25 height 10
type input "2"
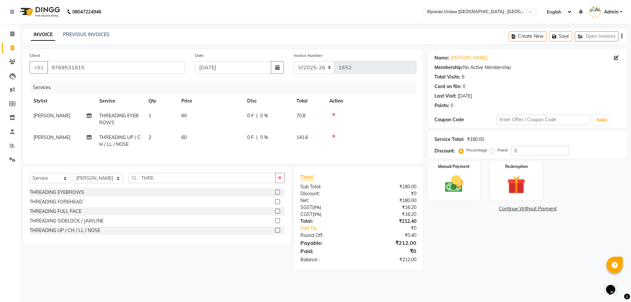
click at [199, 146] on tr "[PERSON_NAME] THREADING UP / CH / LL / NOSE 2 60 0 F | 0 % 141.6" at bounding box center [223, 141] width 387 height 22
click at [622, 36] on icon "button" at bounding box center [621, 36] width 1 height 0
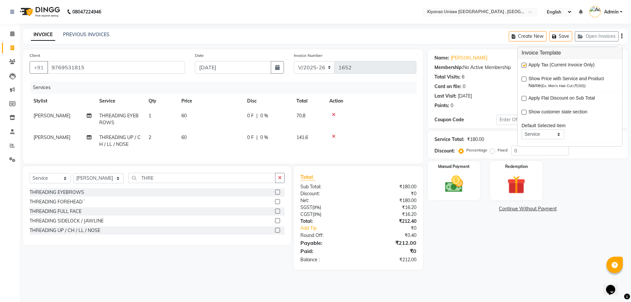
click at [523, 62] on div "Apply Tax (Current Invoice Only)" at bounding box center [570, 65] width 97 height 8
click at [523, 64] on label at bounding box center [524, 65] width 5 height 5
click at [523, 64] on input "checkbox" at bounding box center [524, 65] width 4 height 4
checkbox input "false"
click at [472, 180] on div "Manual Payment" at bounding box center [454, 180] width 55 height 40
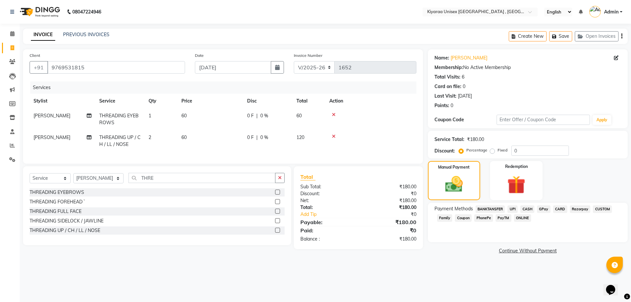
click at [531, 208] on span "CASH" at bounding box center [527, 209] width 14 height 8
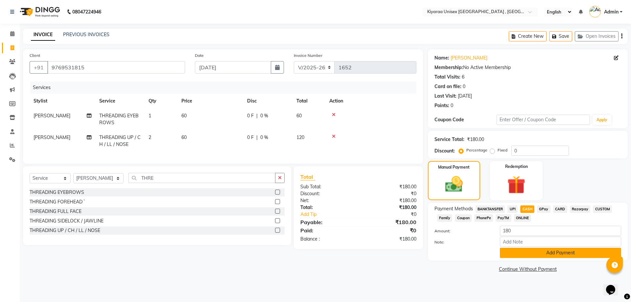
click at [518, 249] on button "Add Payment" at bounding box center [560, 253] width 121 height 10
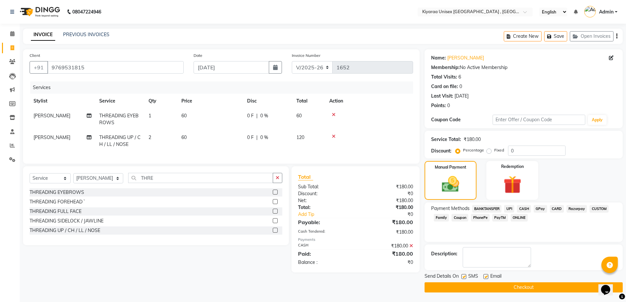
click at [463, 277] on label at bounding box center [463, 276] width 5 height 5
click at [463, 277] on input "checkbox" at bounding box center [463, 277] width 4 height 4
checkbox input "false"
click at [485, 275] on label at bounding box center [486, 276] width 5 height 5
click at [485, 275] on input "checkbox" at bounding box center [486, 277] width 4 height 4
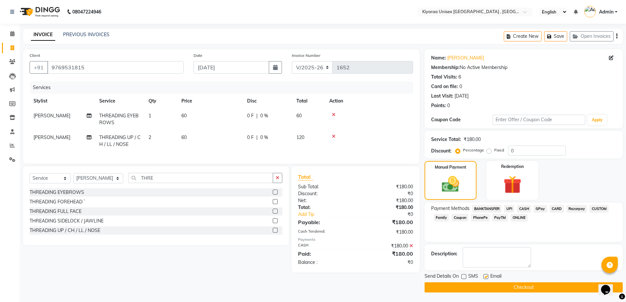
checkbox input "false"
click at [479, 283] on button "Checkout" at bounding box center [524, 287] width 198 height 10
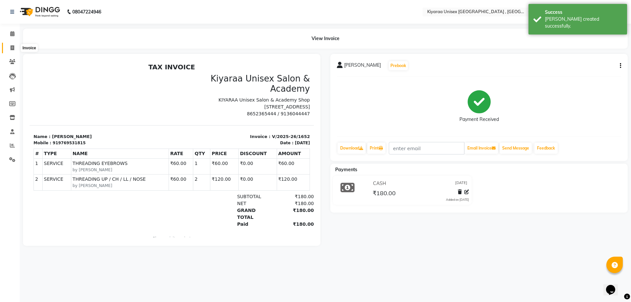
click at [12, 46] on icon at bounding box center [13, 47] width 4 height 5
select select "7001"
select select "service"
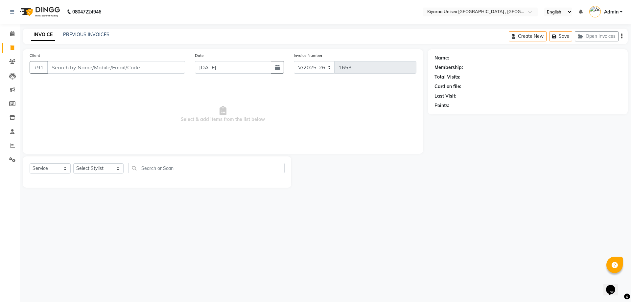
click at [53, 68] on input "Client" at bounding box center [116, 67] width 138 height 12
type input "R"
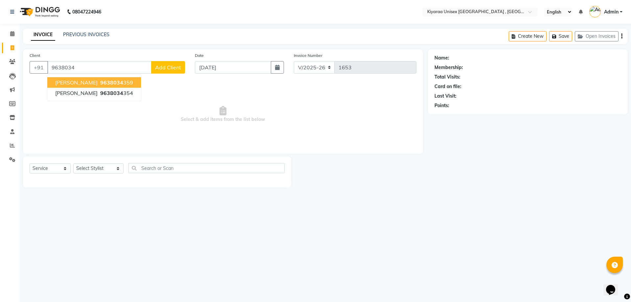
click at [99, 83] on ngb-highlight "9638034 359" at bounding box center [116, 82] width 34 height 7
type input "9638034359"
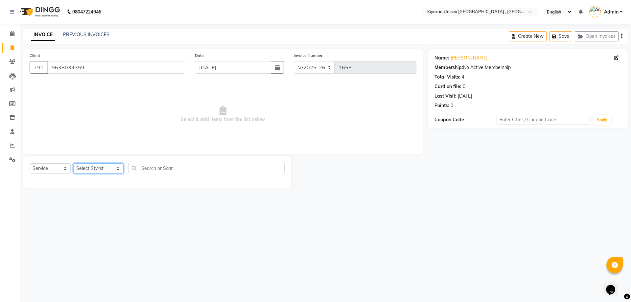
click at [102, 170] on select "Select Stylist AARTI AUJAA [PERSON_NAME] [PERSON_NAME] [PERSON_NAME] [PERSON_NA…" at bounding box center [98, 168] width 50 height 10
select select "57540"
click at [73, 163] on select "Select Stylist AARTI AUJAA [PERSON_NAME] [PERSON_NAME] [PERSON_NAME] [PERSON_NA…" at bounding box center [98, 168] width 50 height 10
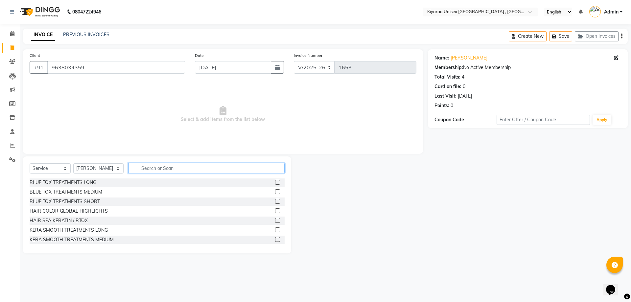
click at [153, 169] on input "text" at bounding box center [207, 168] width 156 height 10
type input "THR"
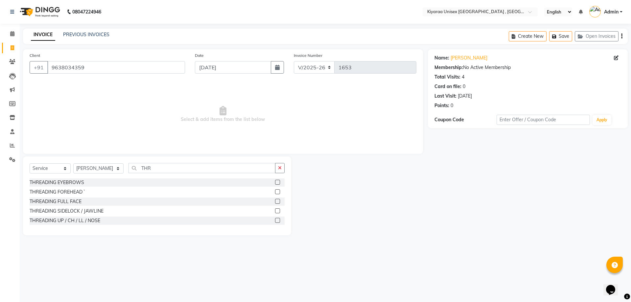
drag, startPoint x: 279, startPoint y: 180, endPoint x: 276, endPoint y: 186, distance: 6.5
click at [277, 185] on div at bounding box center [277, 183] width 4 height 7
click at [276, 192] on label at bounding box center [277, 191] width 5 height 5
click at [276, 192] on input "checkbox" at bounding box center [277, 192] width 4 height 4
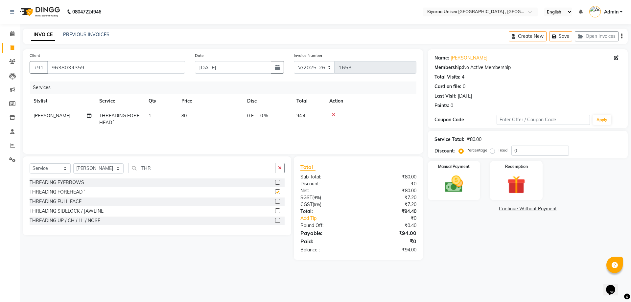
checkbox input "false"
click at [277, 182] on label at bounding box center [277, 182] width 5 height 5
click at [277, 182] on input "checkbox" at bounding box center [277, 182] width 4 height 4
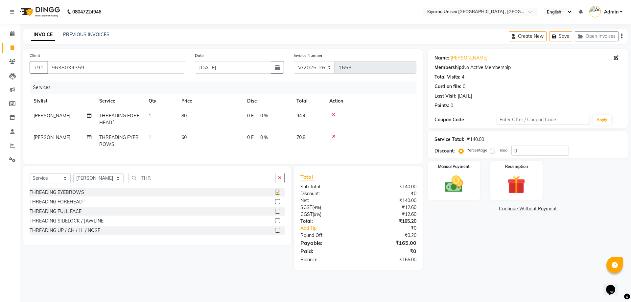
checkbox input "false"
click at [152, 182] on input "THR" at bounding box center [202, 178] width 147 height 10
type input "T"
type input "FEMA"
click at [277, 204] on label at bounding box center [277, 201] width 5 height 5
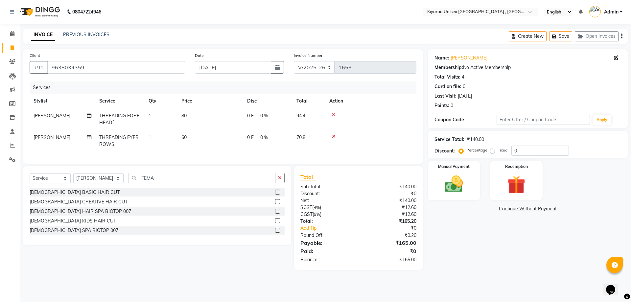
click at [277, 204] on input "checkbox" at bounding box center [277, 202] width 4 height 4
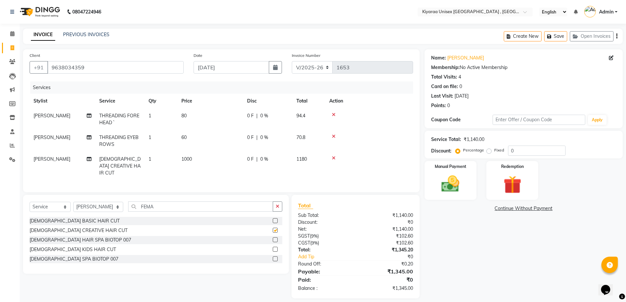
checkbox input "false"
click at [161, 203] on input "FEMA" at bounding box center [200, 206] width 145 height 10
type input "F"
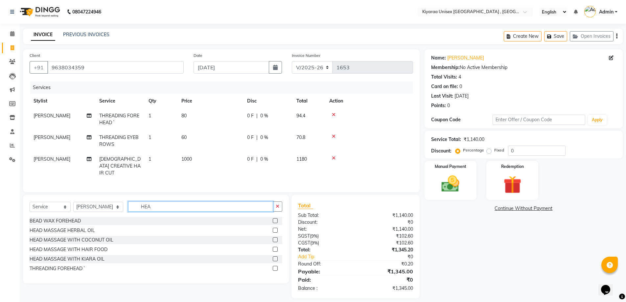
type input "HEA"
click at [276, 237] on label at bounding box center [275, 239] width 5 height 5
click at [276, 238] on input "checkbox" at bounding box center [275, 240] width 4 height 4
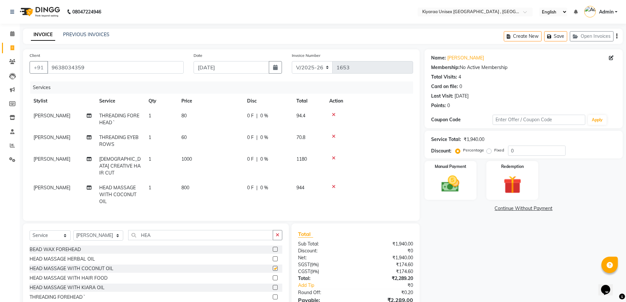
checkbox input "false"
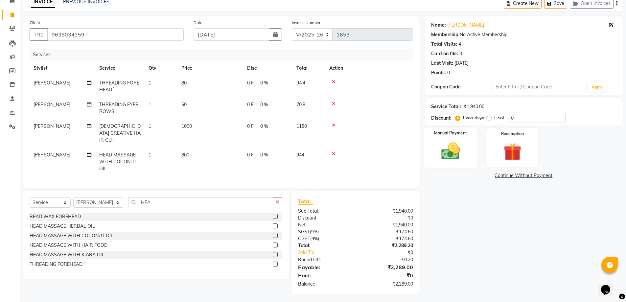
click at [448, 147] on img at bounding box center [451, 150] width 30 height 21
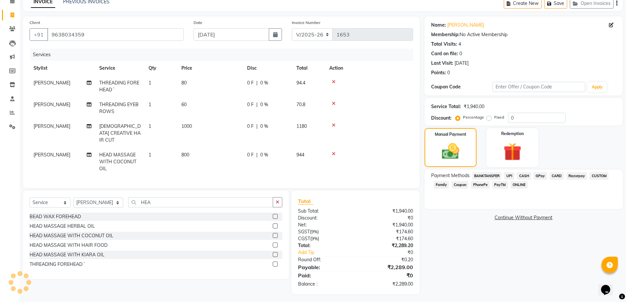
click at [573, 175] on span "Razorpay" at bounding box center [577, 176] width 21 height 8
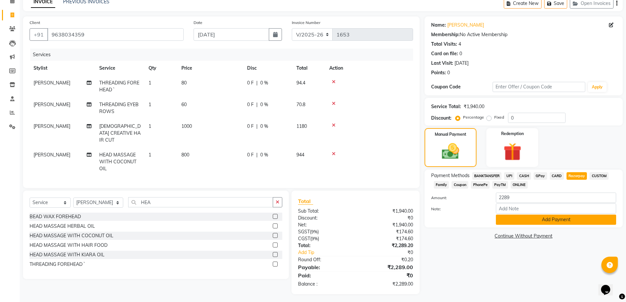
click at [504, 217] on button "Add Payment" at bounding box center [556, 220] width 120 height 10
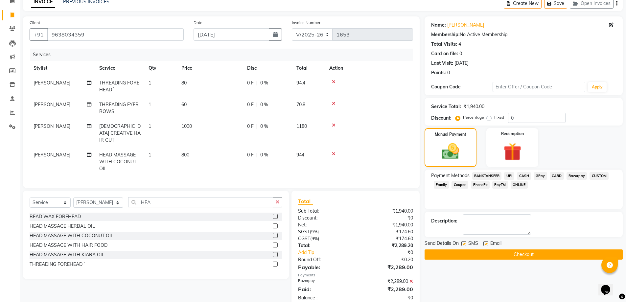
click at [462, 243] on label at bounding box center [463, 243] width 5 height 5
click at [462, 243] on input "checkbox" at bounding box center [463, 244] width 4 height 4
checkbox input "false"
click at [484, 244] on label at bounding box center [486, 243] width 5 height 5
click at [484, 244] on input "checkbox" at bounding box center [486, 244] width 4 height 4
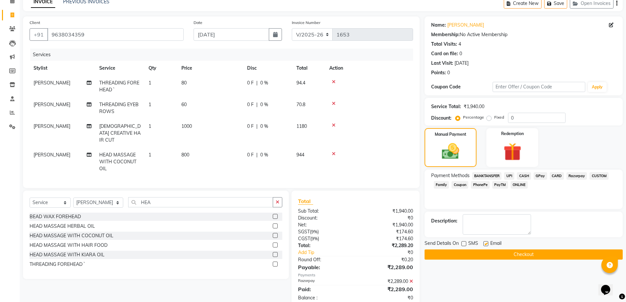
checkbox input "false"
click at [480, 251] on button "Checkout" at bounding box center [524, 254] width 198 height 10
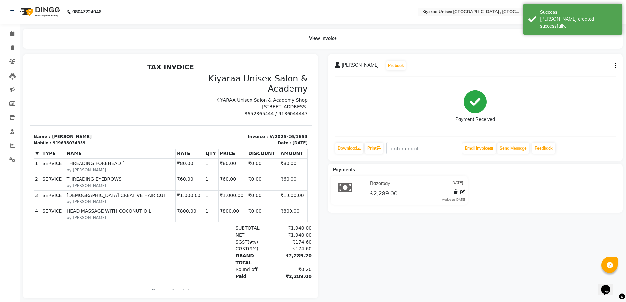
click at [616, 66] on icon "button" at bounding box center [615, 66] width 1 height 0
click at [570, 66] on div "Edit Item Staff" at bounding box center [582, 66] width 45 height 8
select select
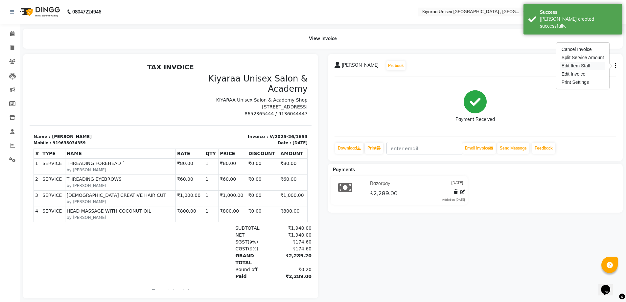
select select
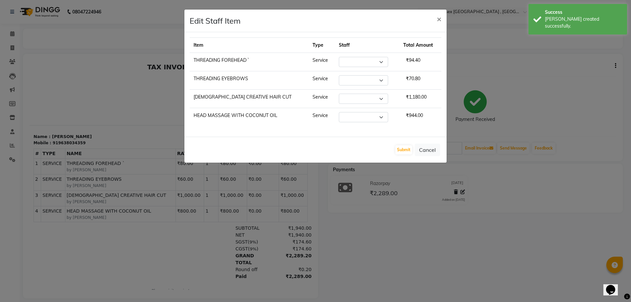
select select "57540"
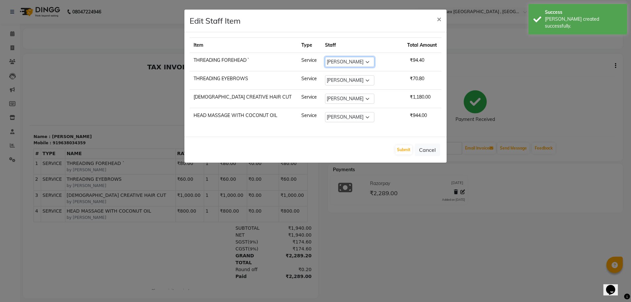
click at [359, 62] on select "Select AARTI AUJAA [PERSON_NAME] [PERSON_NAME] [PERSON_NAME] [PERSON_NAME] TANK…" at bounding box center [349, 62] width 49 height 10
select select "89751"
click at [325, 57] on select "Select AARTI AUJAA [PERSON_NAME] [PERSON_NAME] [PERSON_NAME] [PERSON_NAME] TANK…" at bounding box center [349, 62] width 49 height 10
click at [358, 80] on select "Select AARTI AUJAA [PERSON_NAME] [PERSON_NAME] [PERSON_NAME] [PERSON_NAME] TANK…" at bounding box center [349, 80] width 49 height 10
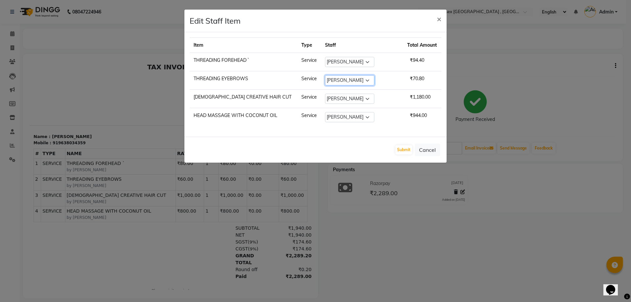
select select "57536"
click at [325, 75] on select "Select AARTI AUJAA [PERSON_NAME] [PERSON_NAME] [PERSON_NAME] [PERSON_NAME] TANK…" at bounding box center [349, 80] width 49 height 10
click at [405, 154] on button "Submit" at bounding box center [403, 149] width 17 height 9
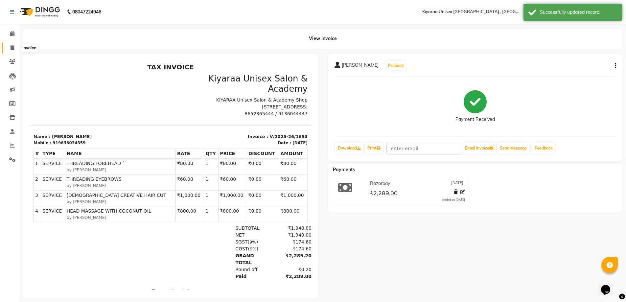
click at [12, 47] on icon at bounding box center [13, 47] width 4 height 5
select select "7001"
select select "service"
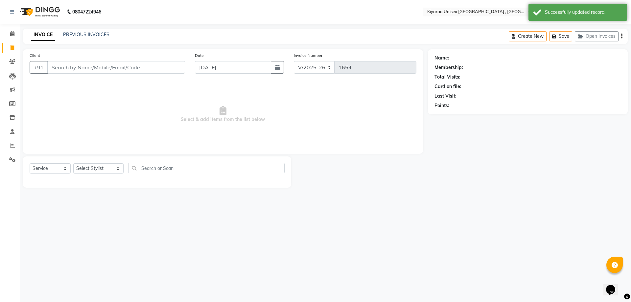
click at [56, 66] on input "Client" at bounding box center [116, 67] width 138 height 12
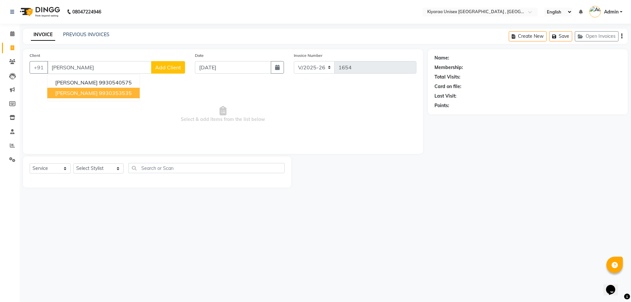
click at [68, 92] on span "[PERSON_NAME]" at bounding box center [76, 93] width 42 height 7
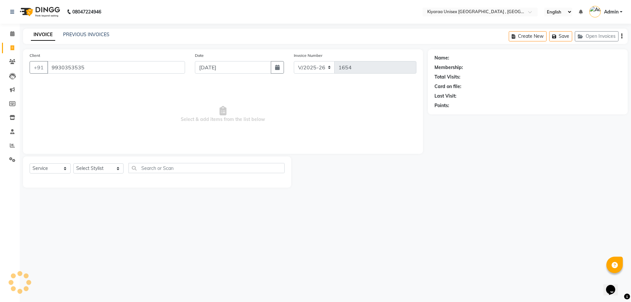
type input "9930353535"
click at [87, 170] on select "Select Stylist AARTI AUJAA [PERSON_NAME] [PERSON_NAME] [PERSON_NAME] [PERSON_NA…" at bounding box center [98, 168] width 50 height 10
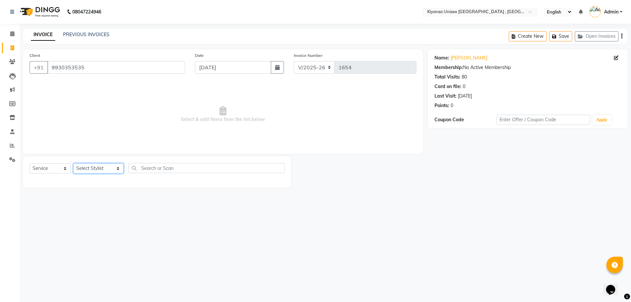
select select "79608"
click at [73, 163] on select "Select Stylist AARTI AUJAA [PERSON_NAME] [PERSON_NAME] [PERSON_NAME] [PERSON_NA…" at bounding box center [98, 168] width 50 height 10
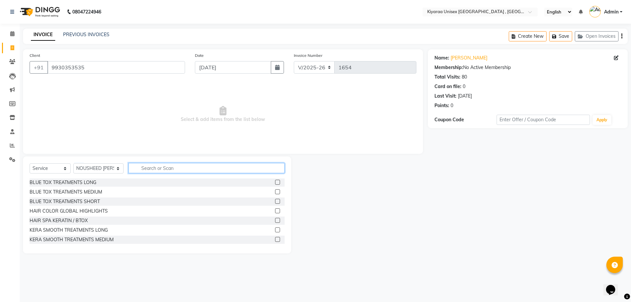
click at [139, 172] on input "text" at bounding box center [207, 168] width 156 height 10
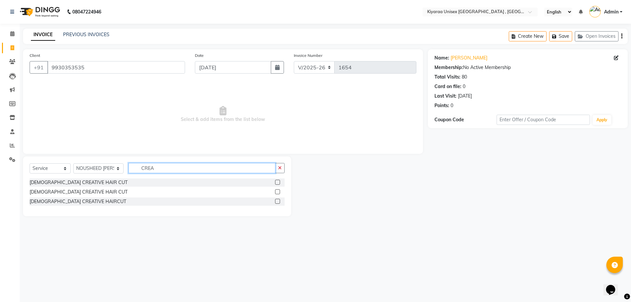
type input "CREA"
click at [277, 192] on label at bounding box center [277, 191] width 5 height 5
click at [277, 192] on input "checkbox" at bounding box center [277, 192] width 4 height 4
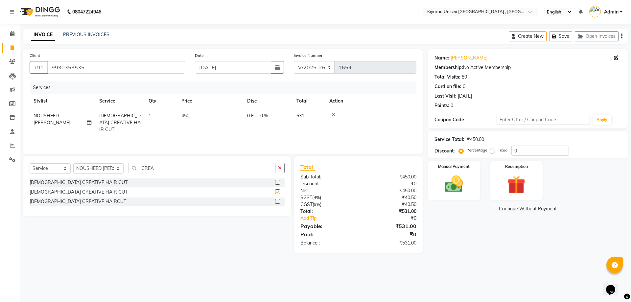
checkbox input "false"
click at [168, 165] on input "CREA" at bounding box center [202, 168] width 147 height 10
type input "C"
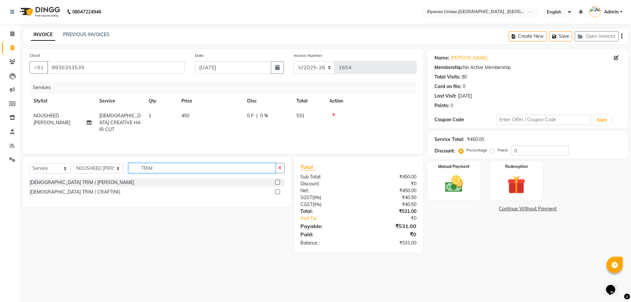
type input "TRIM"
click at [277, 191] on label at bounding box center [277, 191] width 5 height 5
click at [277, 191] on input "checkbox" at bounding box center [277, 192] width 4 height 4
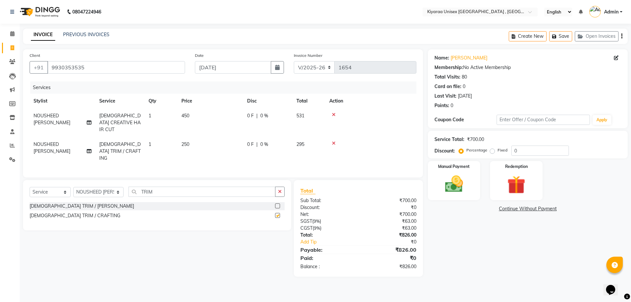
checkbox input "false"
click at [622, 36] on icon "button" at bounding box center [621, 36] width 1 height 0
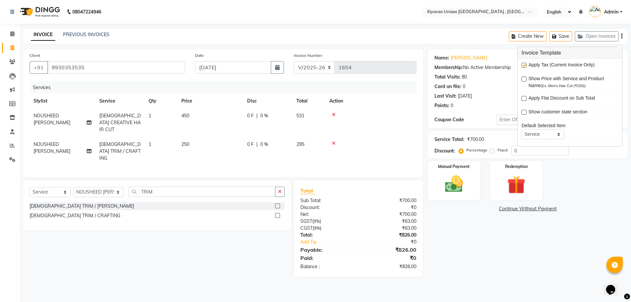
click at [524, 65] on label at bounding box center [524, 65] width 5 height 5
click at [524, 65] on input "checkbox" at bounding box center [524, 65] width 4 height 4
checkbox input "false"
click at [249, 116] on span "0 F" at bounding box center [250, 115] width 7 height 7
select select "79608"
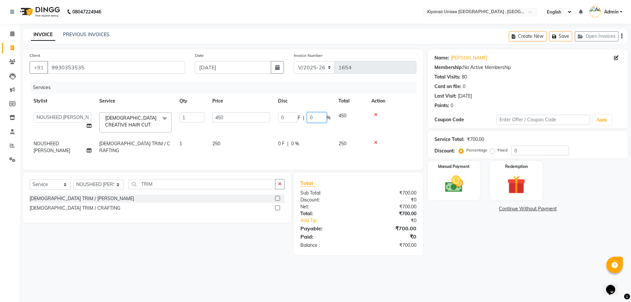
click at [308, 117] on input "0" at bounding box center [317, 117] width 20 height 10
click at [308, 118] on input "00" at bounding box center [317, 117] width 20 height 10
type input "100"
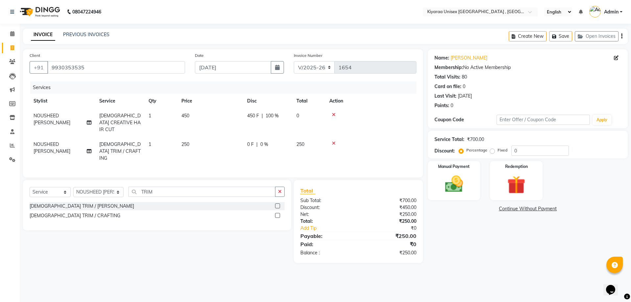
click at [287, 143] on td "0 F | 0 %" at bounding box center [267, 151] width 49 height 29
select select "79608"
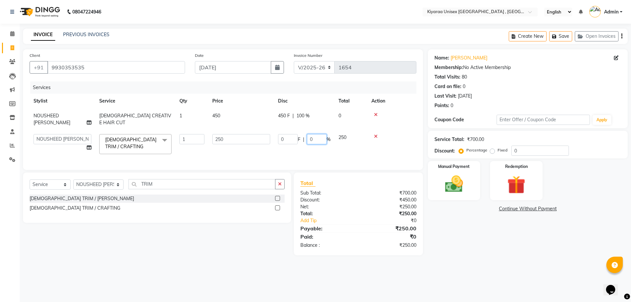
click at [309, 134] on input "0" at bounding box center [317, 139] width 20 height 10
type input "100"
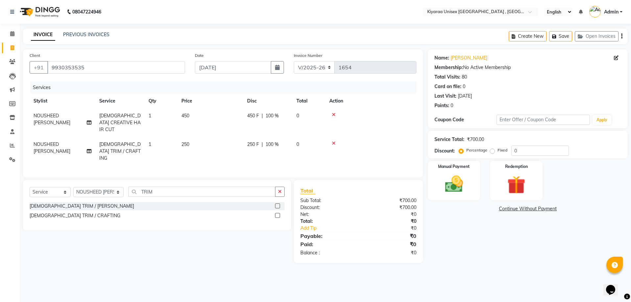
click at [313, 144] on tr "NOUSHEED [PERSON_NAME][DEMOGRAPHIC_DATA] TRIM / CRAFTING 1 250 250 F | 100 % 0" at bounding box center [223, 151] width 387 height 29
click at [471, 178] on div "Manual Payment" at bounding box center [454, 180] width 55 height 40
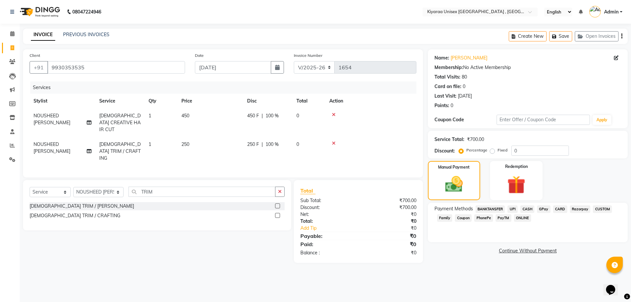
click at [602, 209] on span "CUSTOM" at bounding box center [602, 209] width 19 height 8
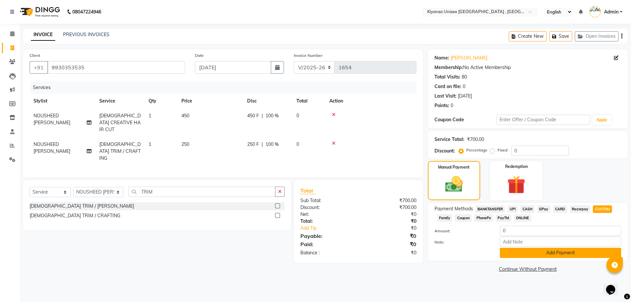
click at [523, 249] on button "Add Payment" at bounding box center [560, 253] width 121 height 10
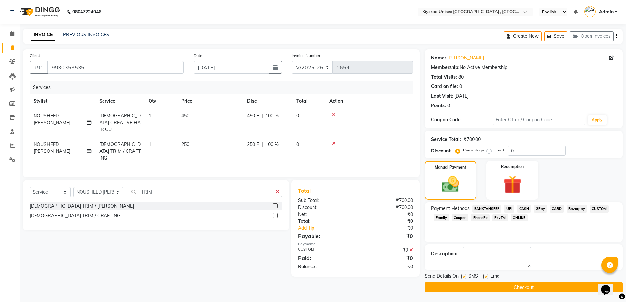
click at [465, 275] on label at bounding box center [463, 276] width 5 height 5
click at [465, 275] on input "checkbox" at bounding box center [463, 277] width 4 height 4
checkbox input "false"
click at [485, 278] on label at bounding box center [486, 276] width 5 height 5
click at [485, 278] on input "checkbox" at bounding box center [486, 277] width 4 height 4
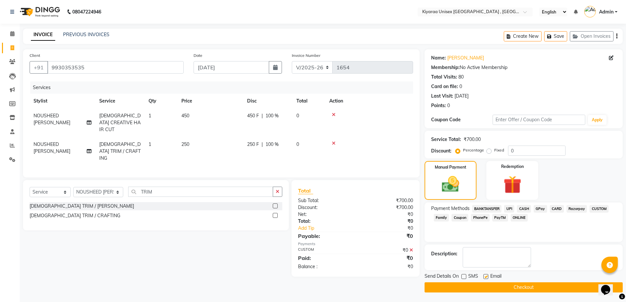
checkbox input "false"
click at [484, 284] on button "Checkout" at bounding box center [524, 287] width 198 height 10
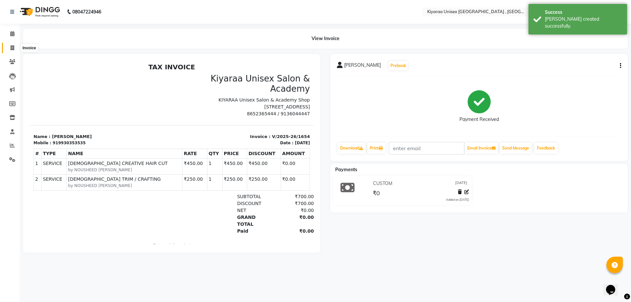
click at [12, 47] on icon at bounding box center [13, 47] width 4 height 5
select select "7001"
select select "service"
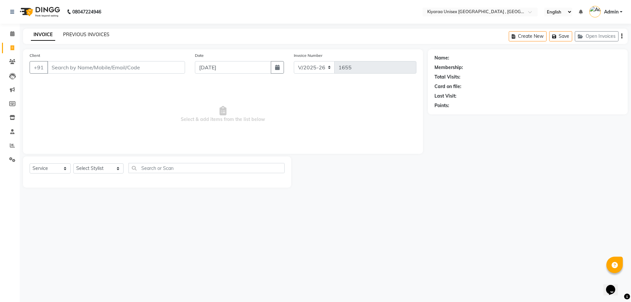
click at [80, 34] on link "PREVIOUS INVOICES" at bounding box center [86, 35] width 46 height 6
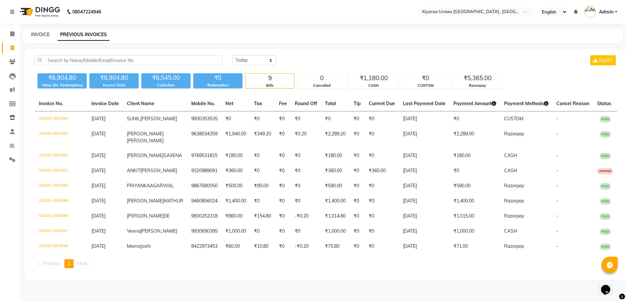
click at [42, 33] on link "INVOICE" at bounding box center [40, 35] width 19 height 6
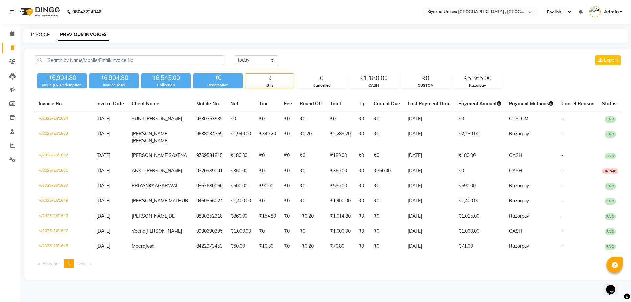
select select "7001"
select select "service"
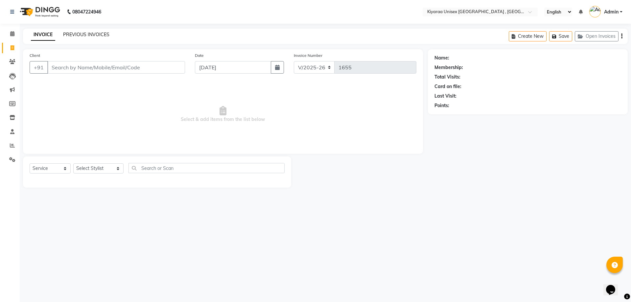
click at [82, 35] on link "PREVIOUS INVOICES" at bounding box center [86, 35] width 46 height 6
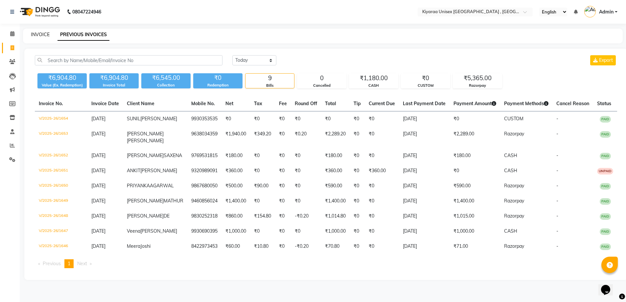
click at [46, 33] on link "INVOICE" at bounding box center [40, 35] width 19 height 6
select select "7001"
select select "service"
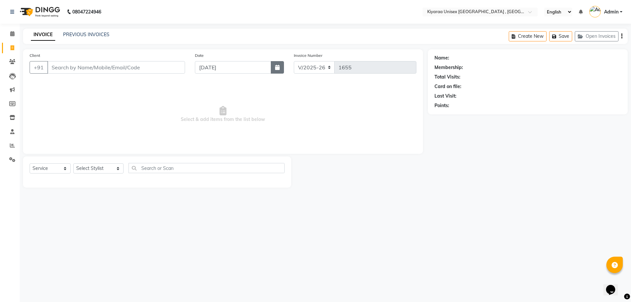
click at [279, 66] on icon "button" at bounding box center [277, 67] width 5 height 5
select select "9"
select select "2025"
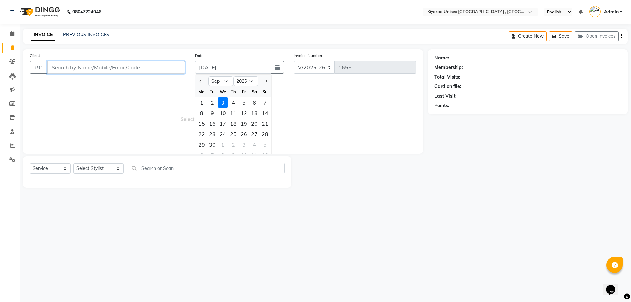
click at [50, 70] on input "Client" at bounding box center [116, 67] width 138 height 12
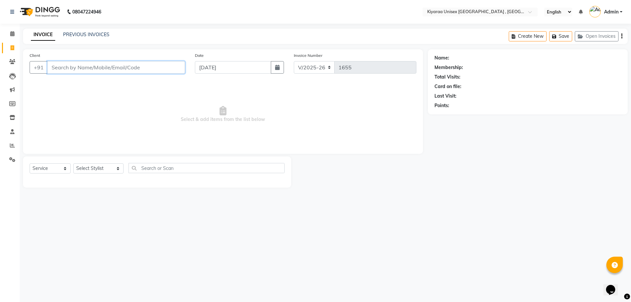
click at [52, 68] on input "Client" at bounding box center [116, 67] width 138 height 12
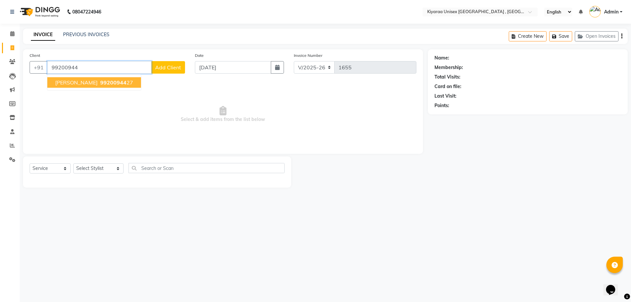
click at [67, 82] on span "[PERSON_NAME]" at bounding box center [76, 82] width 42 height 7
type input "9920094427"
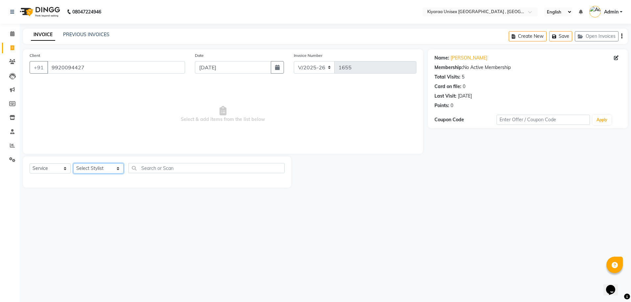
click at [93, 167] on select "Select Stylist AARTI AUJAA [PERSON_NAME] [PERSON_NAME] [PERSON_NAME] [PERSON_NA…" at bounding box center [98, 168] width 50 height 10
select select "57540"
click at [73, 163] on select "Select Stylist AARTI AUJAA [PERSON_NAME] [PERSON_NAME] [PERSON_NAME] [PERSON_NA…" at bounding box center [98, 168] width 50 height 10
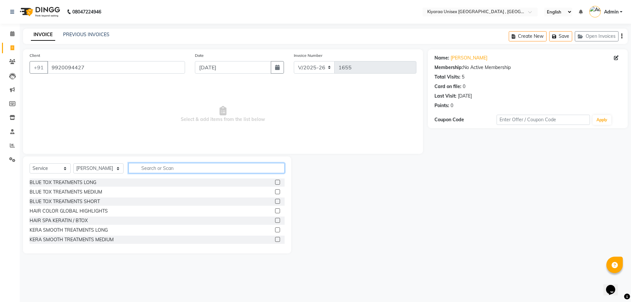
click at [143, 166] on input "text" at bounding box center [207, 168] width 156 height 10
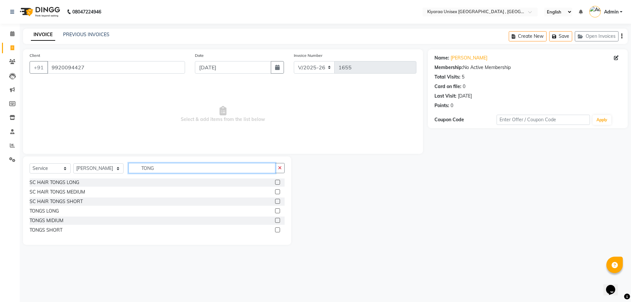
type input "TONG"
click at [278, 191] on label at bounding box center [277, 191] width 5 height 5
click at [278, 191] on input "checkbox" at bounding box center [277, 192] width 4 height 4
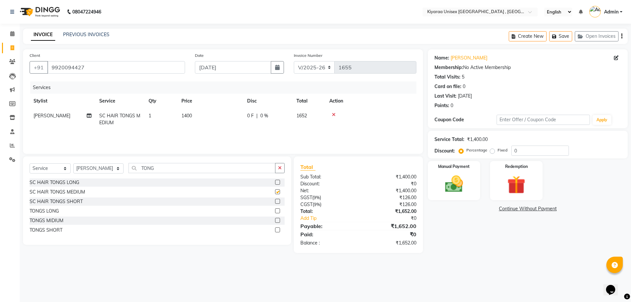
checkbox input "false"
click at [89, 117] on icon at bounding box center [89, 115] width 5 height 5
select select "57540"
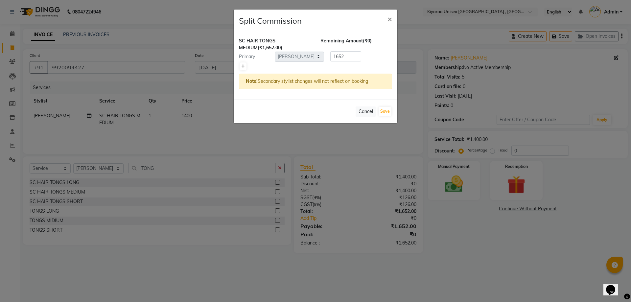
click at [242, 64] on icon at bounding box center [243, 66] width 4 height 4
type input "826"
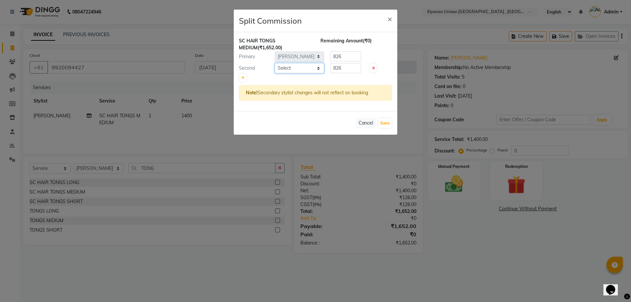
click at [282, 68] on select "Select AARTI AUJAA [PERSON_NAME] [PERSON_NAME] [PERSON_NAME] [PERSON_NAME] TANK…" at bounding box center [299, 68] width 49 height 10
select select "89751"
click at [275, 63] on select "Select AARTI AUJAA [PERSON_NAME] [PERSON_NAME] [PERSON_NAME] [PERSON_NAME] TANK…" at bounding box center [299, 68] width 49 height 10
click at [386, 123] on button "Save" at bounding box center [385, 123] width 13 height 9
select select "Select"
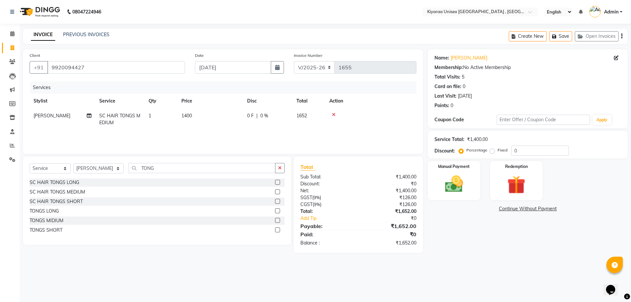
click at [622, 36] on icon "button" at bounding box center [621, 36] width 1 height 0
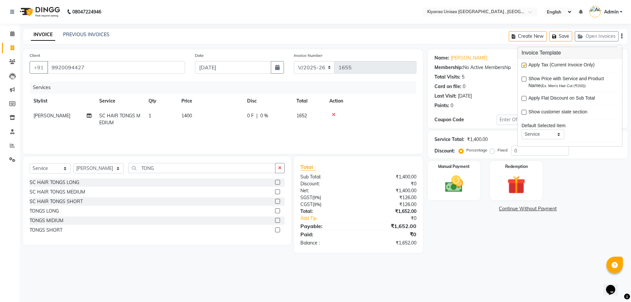
click at [525, 64] on label at bounding box center [524, 65] width 5 height 5
click at [525, 64] on input "checkbox" at bounding box center [524, 65] width 4 height 4
checkbox input "false"
click at [245, 115] on td "0 F | 0 %" at bounding box center [267, 119] width 49 height 22
select select "57540"
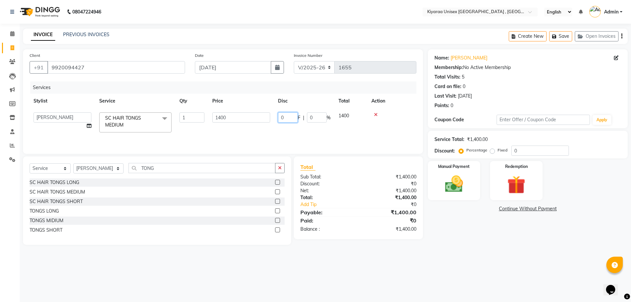
click at [279, 117] on input "0" at bounding box center [288, 117] width 20 height 10
type input "300"
click at [282, 135] on div "Services Stylist Service Qty Price Disc Total Action [PERSON_NAME] MOHD SC HAIR…" at bounding box center [223, 115] width 387 height 66
click at [463, 184] on img at bounding box center [454, 184] width 31 height 22
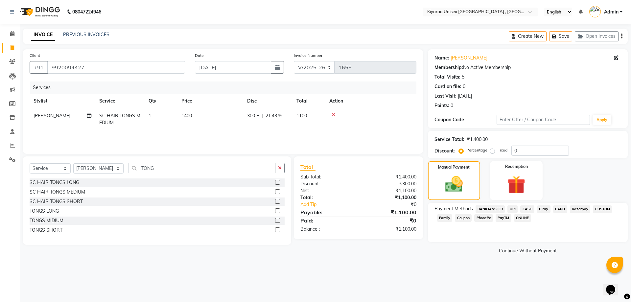
click at [249, 114] on span "300 F" at bounding box center [253, 115] width 12 height 7
select select "57540"
click at [283, 118] on input "300" at bounding box center [288, 117] width 20 height 10
type input "400"
click at [287, 127] on td "400 F | 28.57 %" at bounding box center [267, 119] width 49 height 22
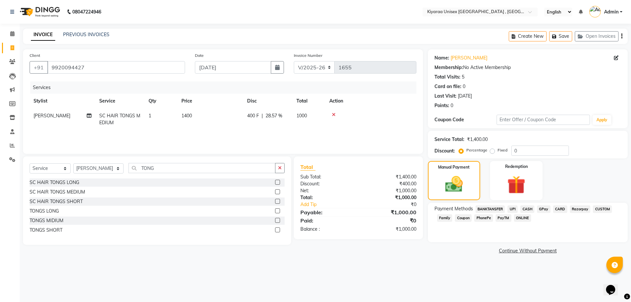
select select "57540"
click at [529, 207] on span "CASH" at bounding box center [527, 209] width 14 height 8
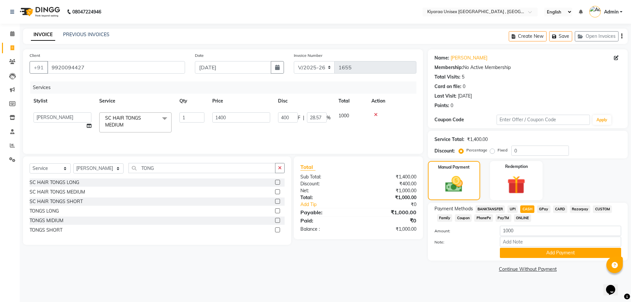
click at [576, 207] on span "Razorpay" at bounding box center [580, 209] width 21 height 8
click at [516, 249] on button "Add Payment" at bounding box center [560, 253] width 121 height 10
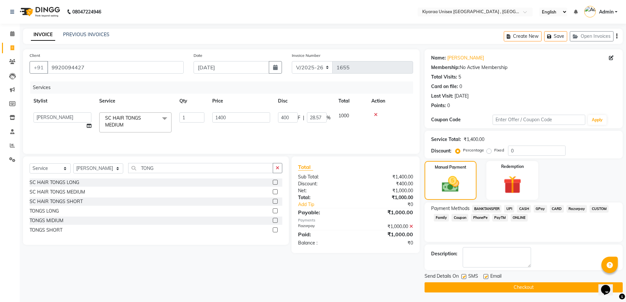
click at [465, 276] on label at bounding box center [463, 276] width 5 height 5
click at [465, 276] on input "checkbox" at bounding box center [463, 277] width 4 height 4
checkbox input "false"
click at [486, 277] on label at bounding box center [486, 276] width 5 height 5
click at [486, 277] on input "checkbox" at bounding box center [486, 277] width 4 height 4
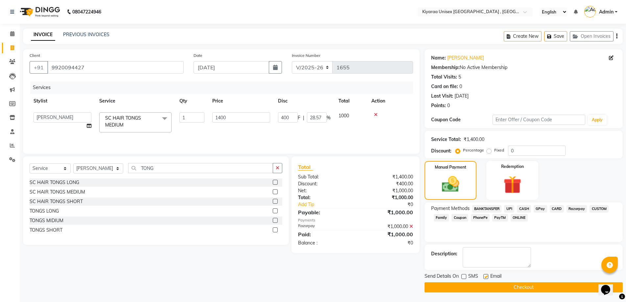
checkbox input "false"
click at [484, 284] on button "Checkout" at bounding box center [524, 287] width 198 height 10
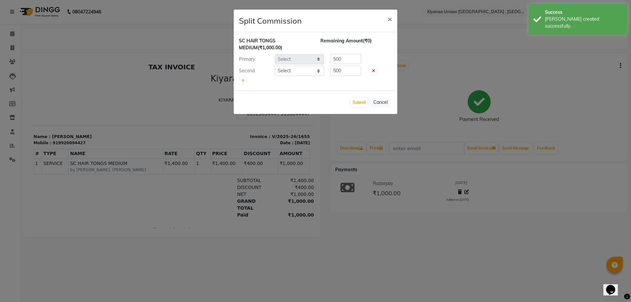
select select "57540"
select select "89751"
click at [336, 71] on input "500" at bounding box center [345, 71] width 31 height 10
type input "400"
click at [334, 79] on div at bounding box center [315, 80] width 153 height 9
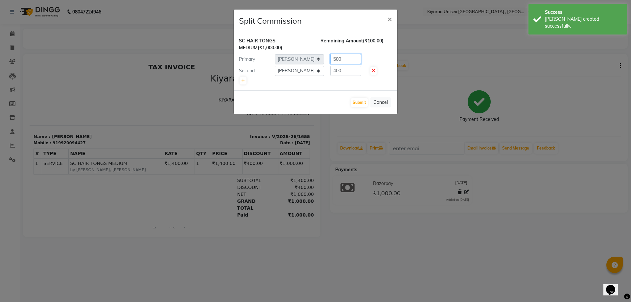
click at [336, 60] on input "500" at bounding box center [345, 59] width 31 height 10
type input "600"
drag, startPoint x: 343, startPoint y: 80, endPoint x: 349, endPoint y: 89, distance: 10.7
click at [343, 81] on div at bounding box center [315, 80] width 153 height 9
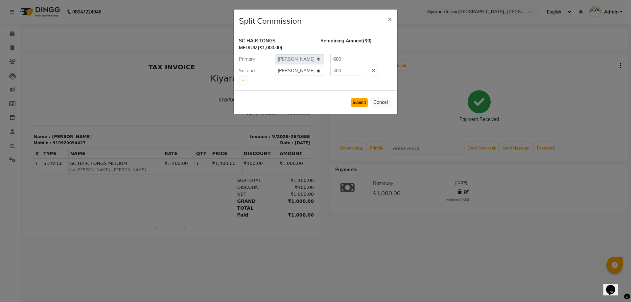
click at [360, 105] on button "Submit" at bounding box center [359, 102] width 17 height 9
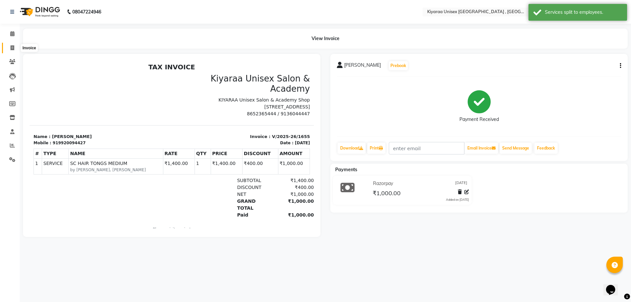
click at [12, 47] on icon at bounding box center [13, 47] width 4 height 5
select select "service"
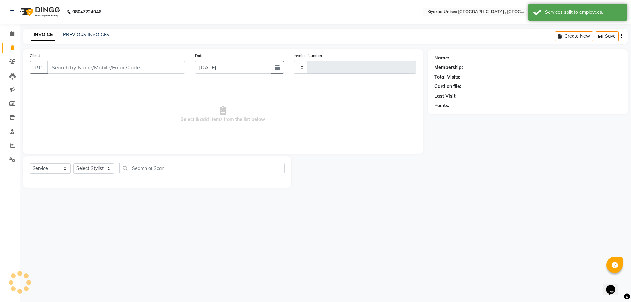
type input "1656"
select select "7001"
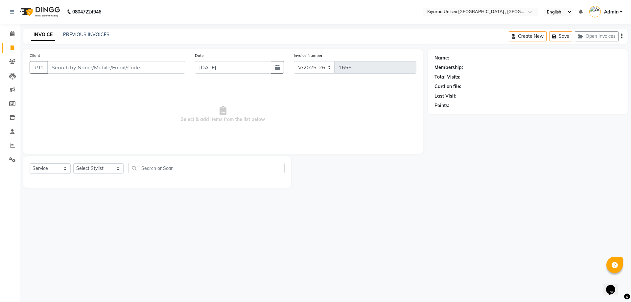
click at [49, 67] on input "Client" at bounding box center [116, 67] width 138 height 12
click at [55, 69] on input "Client" at bounding box center [116, 67] width 138 height 12
type input "9867921285"
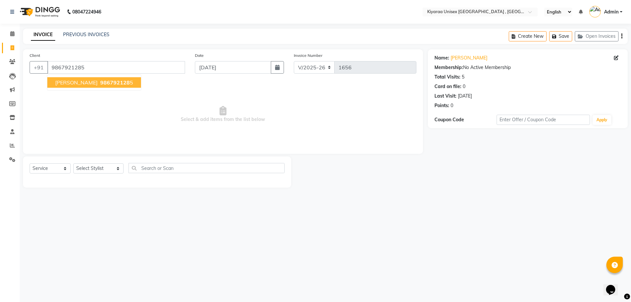
click at [86, 82] on span "[PERSON_NAME]" at bounding box center [76, 82] width 42 height 7
drag, startPoint x: 99, startPoint y: 162, endPoint x: 99, endPoint y: 166, distance: 4.3
click at [99, 166] on div "Select Service Product Membership Package Voucher Prepaid Gift Card Select Styl…" at bounding box center [157, 171] width 268 height 31
click at [99, 166] on select "Select Stylist AARTI AUJAA [PERSON_NAME] [PERSON_NAME] [PERSON_NAME] [PERSON_NA…" at bounding box center [98, 168] width 50 height 10
select select "79608"
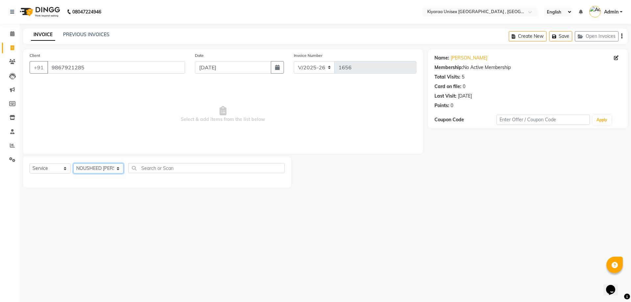
click at [73, 163] on select "Select Stylist AARTI AUJAA [PERSON_NAME] [PERSON_NAME] [PERSON_NAME] [PERSON_NA…" at bounding box center [98, 168] width 50 height 10
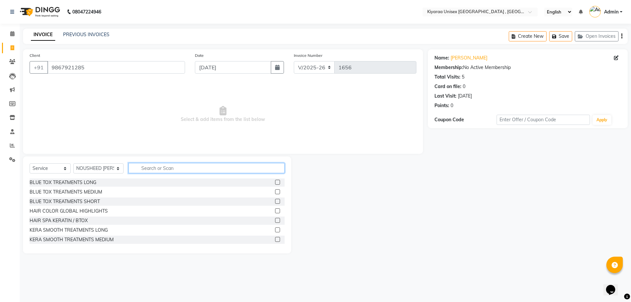
click at [144, 165] on input "text" at bounding box center [207, 168] width 156 height 10
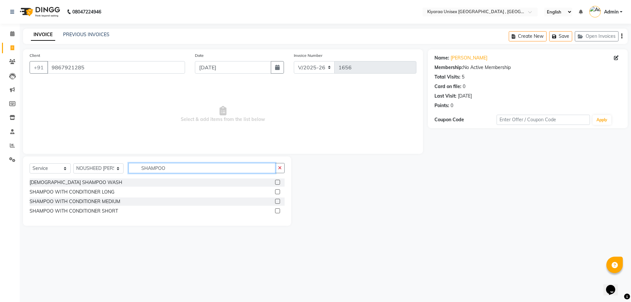
type input "SHAMPOO"
click at [278, 201] on label at bounding box center [277, 201] width 5 height 5
click at [278, 201] on input "checkbox" at bounding box center [277, 202] width 4 height 4
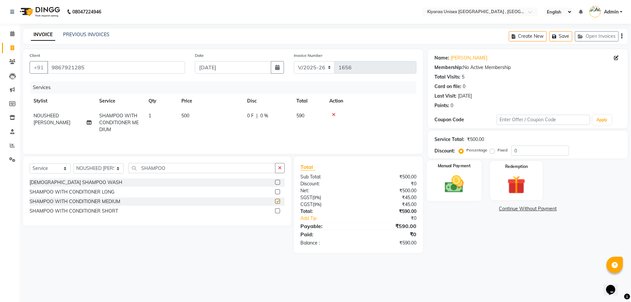
checkbox input "false"
click at [466, 184] on img at bounding box center [454, 184] width 31 height 22
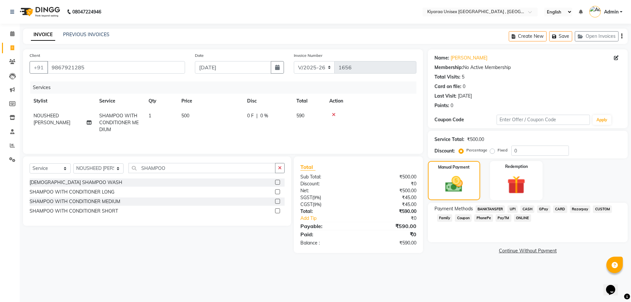
click at [576, 210] on span "Razorpay" at bounding box center [580, 209] width 21 height 8
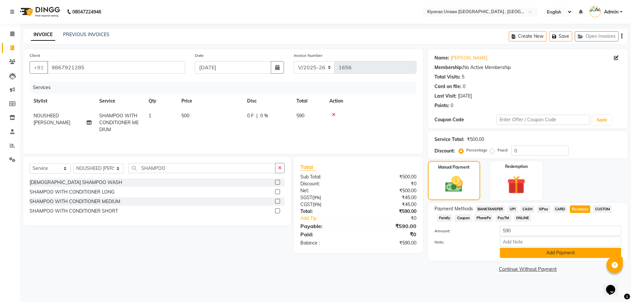
click at [520, 254] on button "Add Payment" at bounding box center [560, 253] width 121 height 10
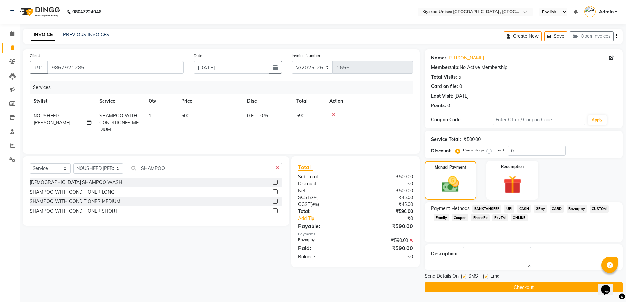
click at [463, 276] on label at bounding box center [463, 276] width 5 height 5
click at [463, 276] on input "checkbox" at bounding box center [463, 277] width 4 height 4
checkbox input "false"
click at [485, 276] on label at bounding box center [486, 276] width 5 height 5
click at [485, 276] on input "checkbox" at bounding box center [486, 277] width 4 height 4
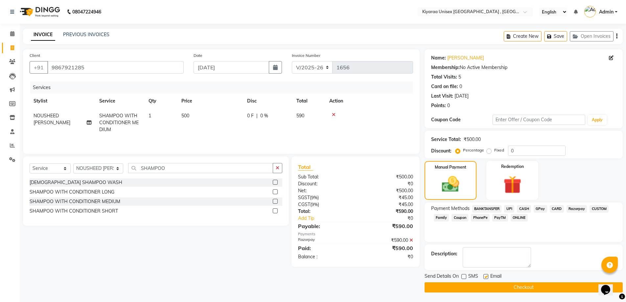
checkbox input "false"
click at [484, 284] on button "Checkout" at bounding box center [524, 287] width 198 height 10
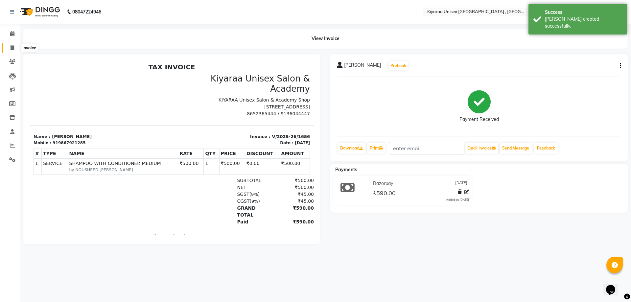
click at [12, 47] on icon at bounding box center [13, 47] width 4 height 5
select select "service"
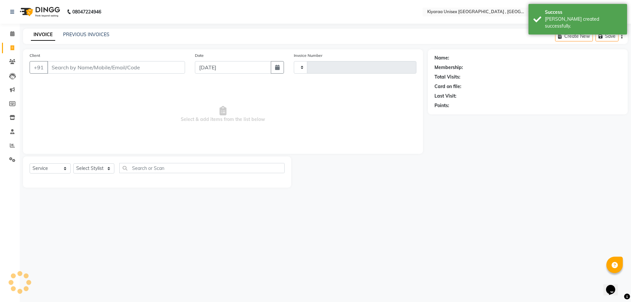
type input "1657"
select select "7001"
click at [76, 33] on link "PREVIOUS INVOICES" at bounding box center [86, 35] width 46 height 6
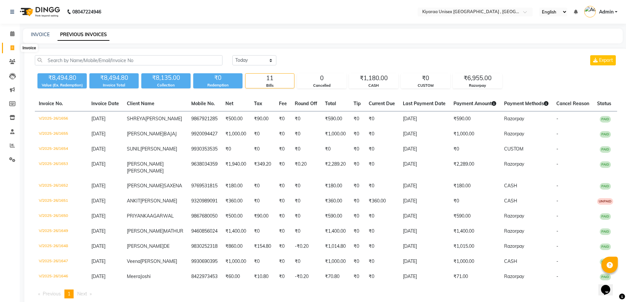
click at [12, 48] on icon at bounding box center [13, 47] width 4 height 5
select select "service"
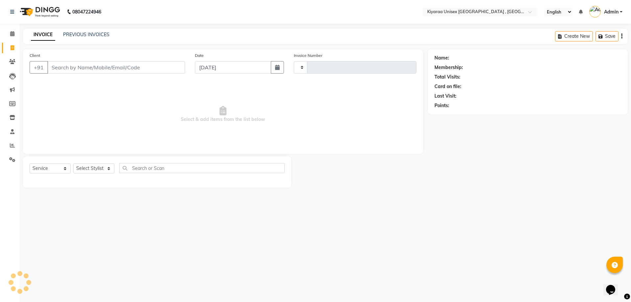
type input "1657"
select select "7001"
